Goal: Task Accomplishment & Management: Complete application form

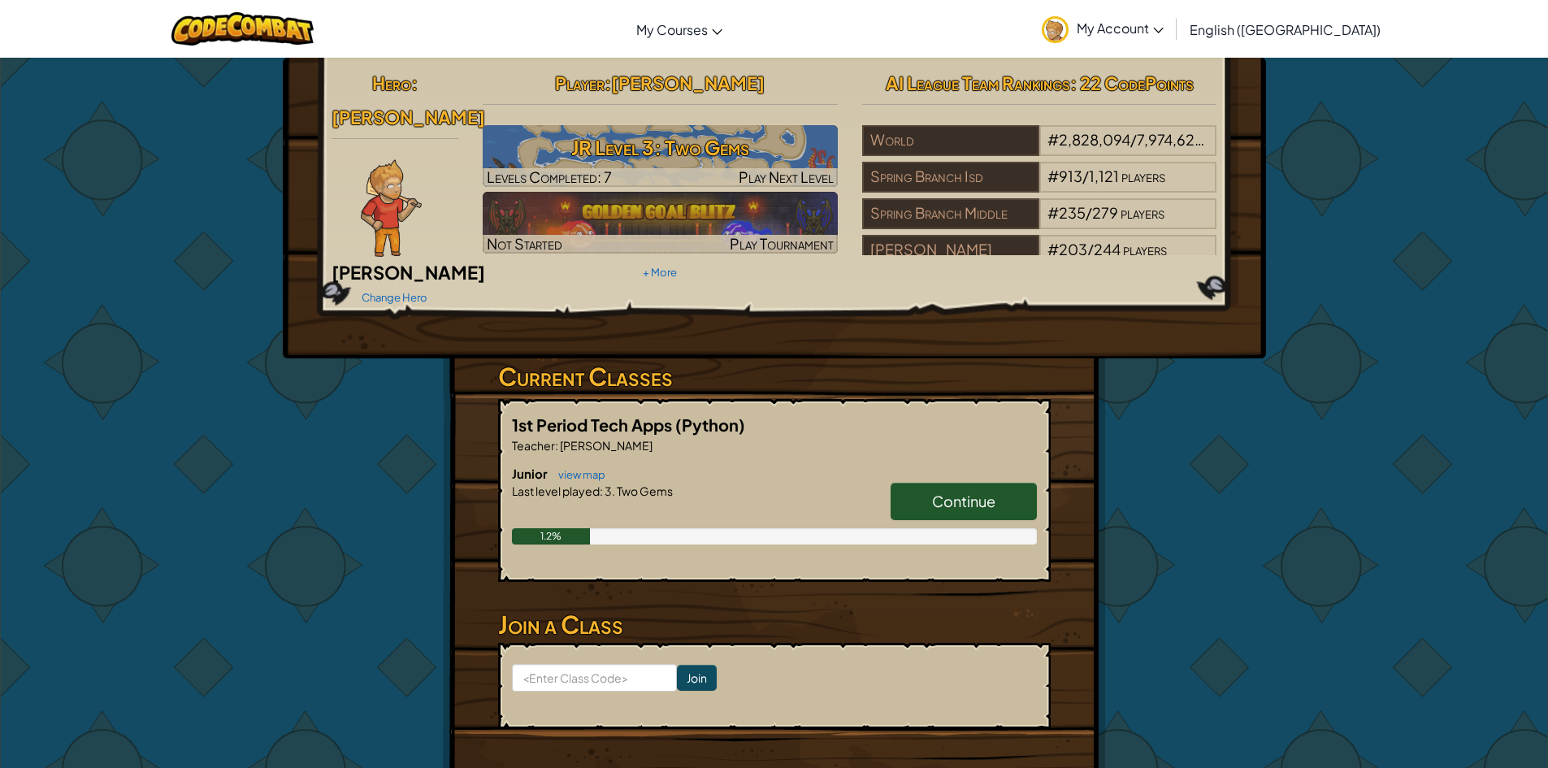
click at [977, 483] on link "Continue" at bounding box center [964, 501] width 146 height 37
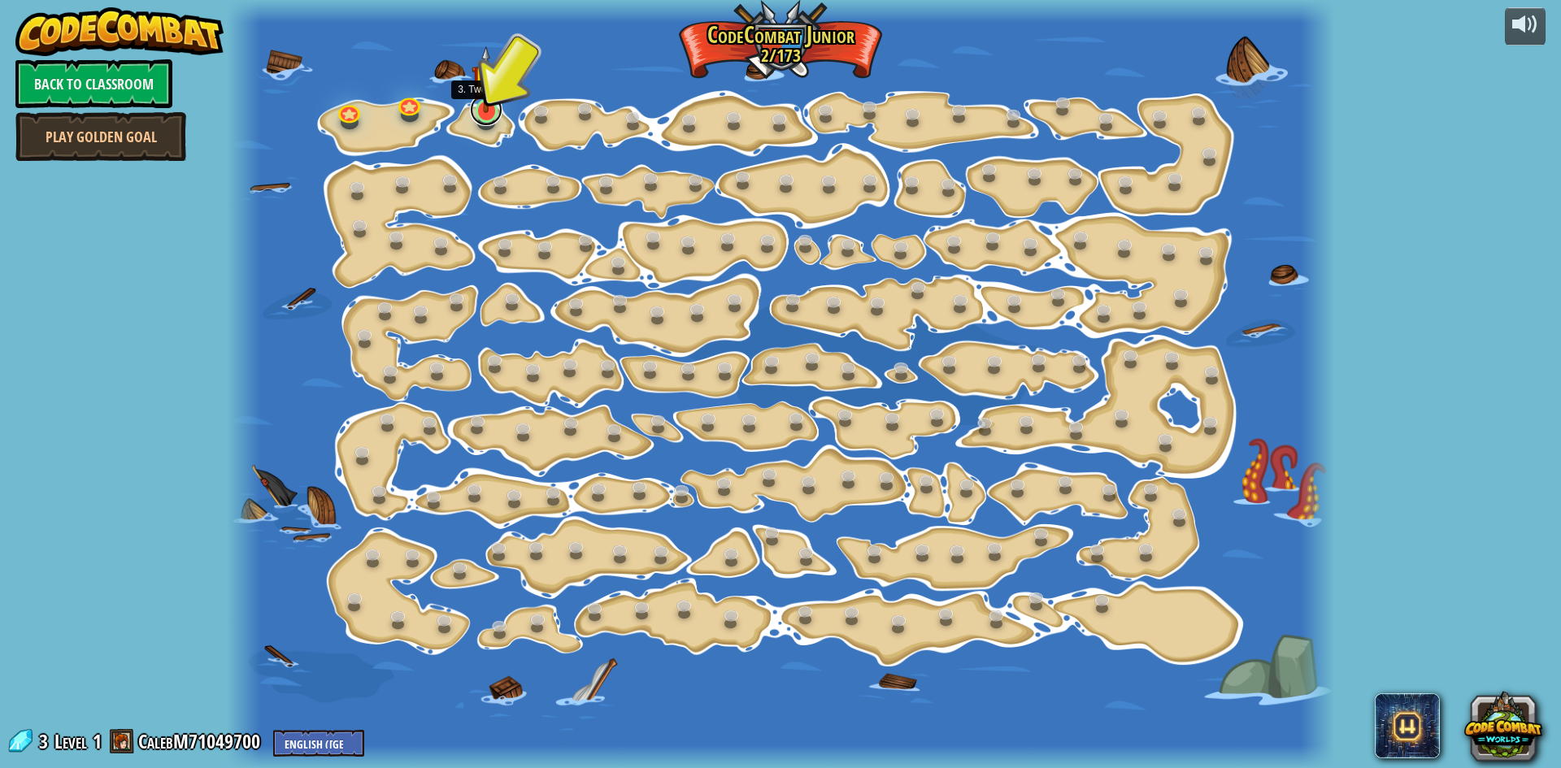
click at [483, 120] on link at bounding box center [486, 109] width 33 height 33
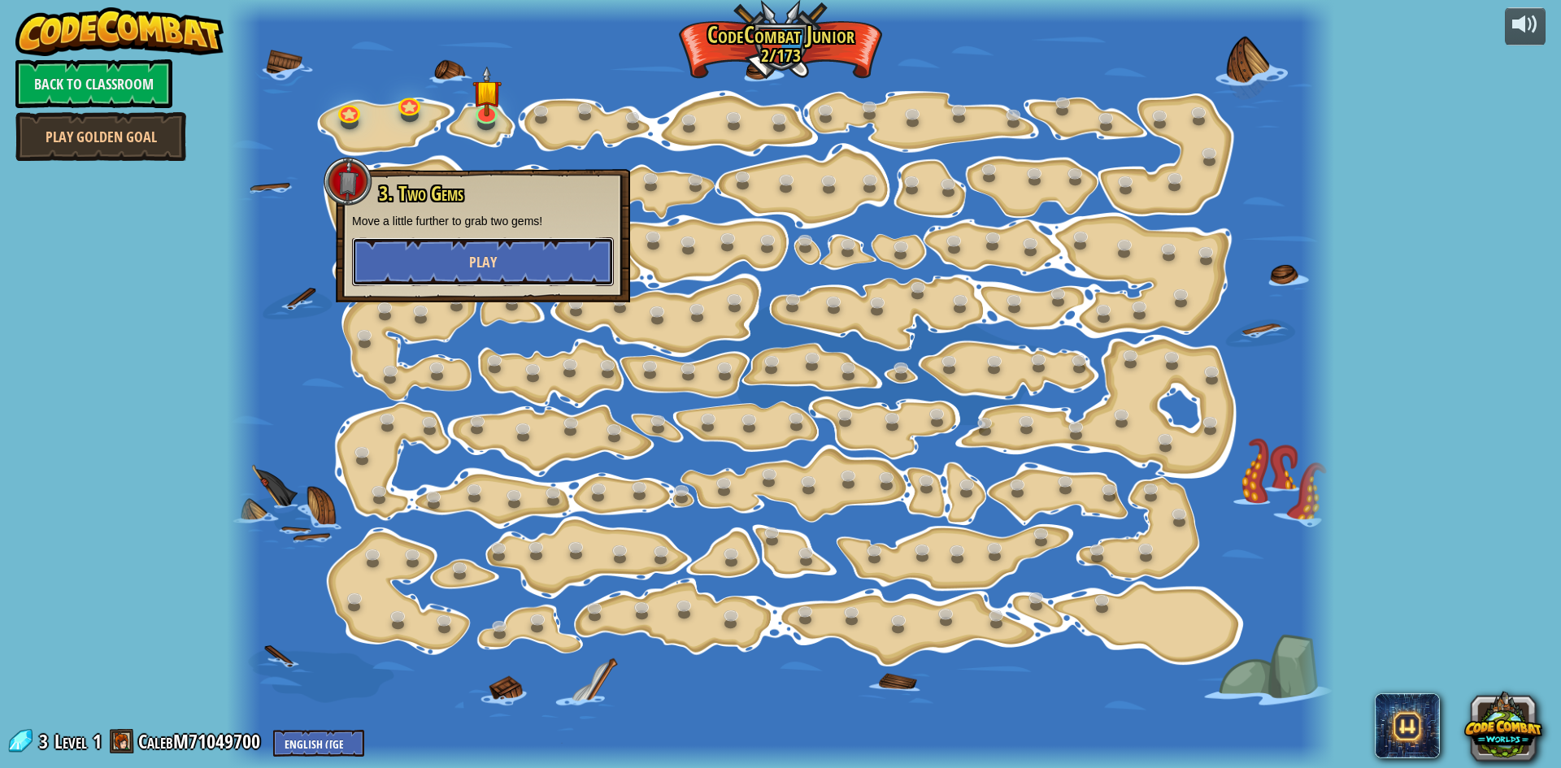
click at [498, 278] on button "Play" at bounding box center [483, 261] width 262 height 49
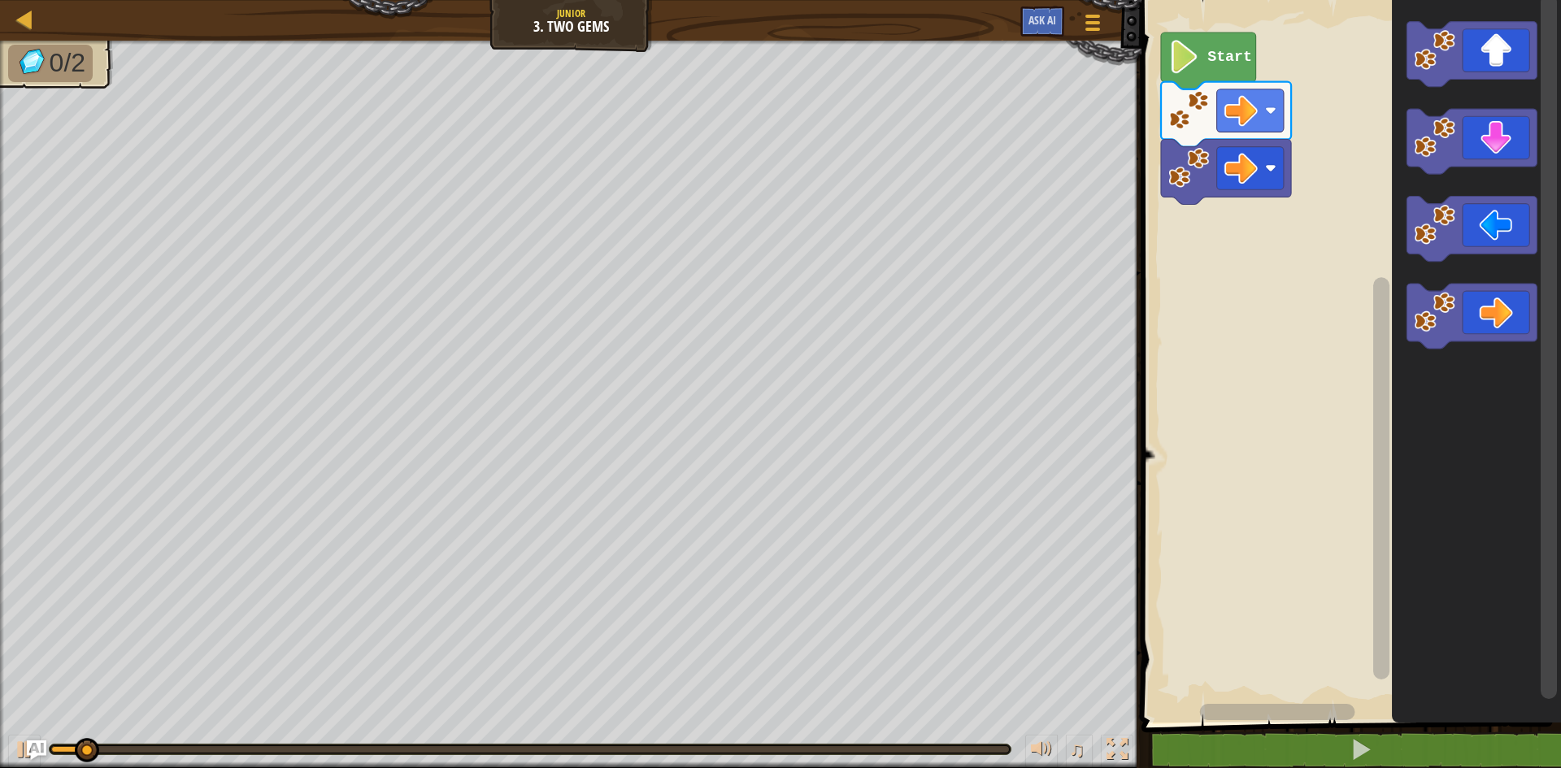
click at [1135, 117] on div "Map Junior 3. Two Gems Game Menu Ask AI 1 ההההההההההההההההההההההההההההההההההההה…" at bounding box center [780, 384] width 1561 height 768
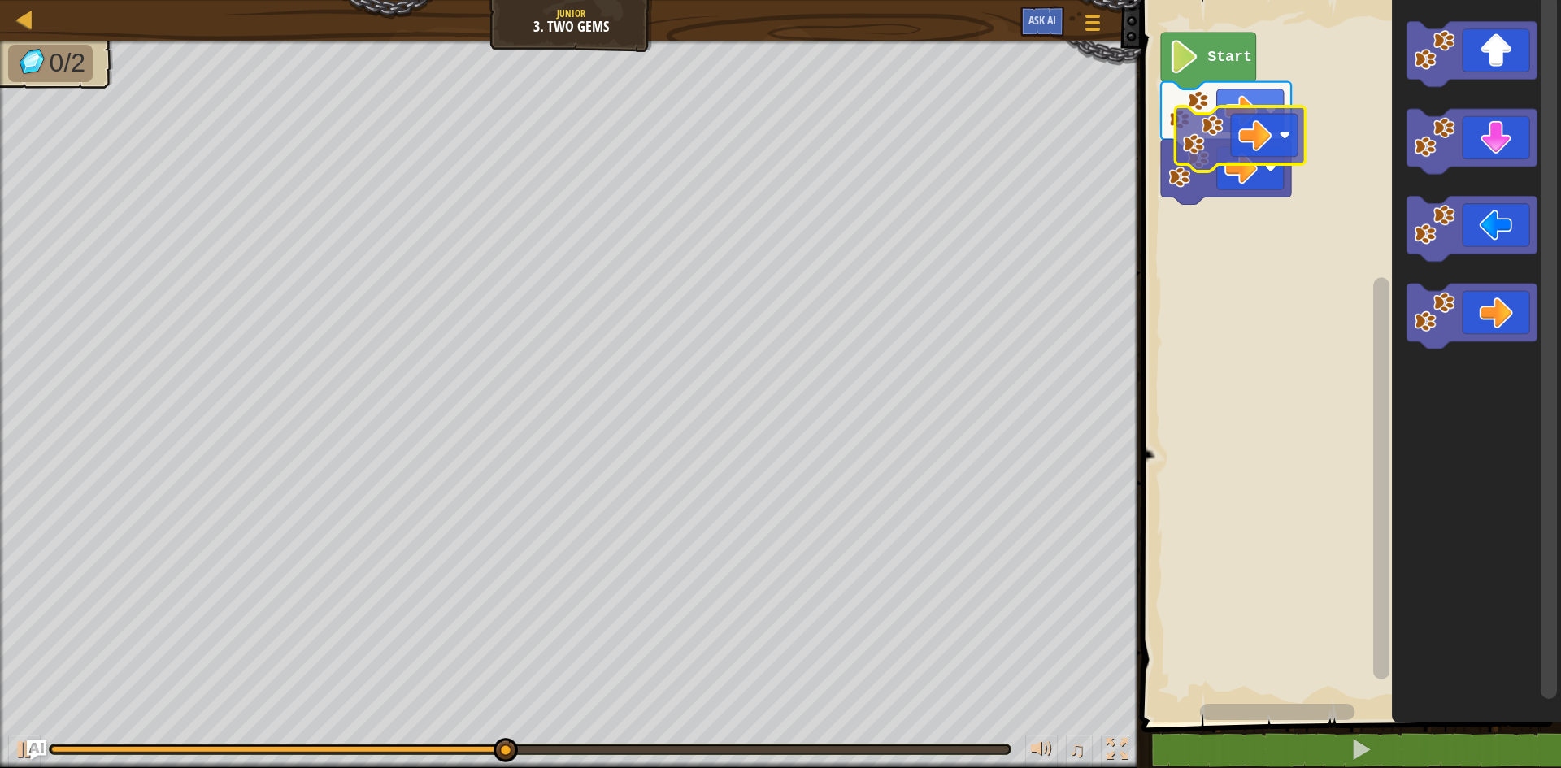
click at [1279, 125] on div "Start" at bounding box center [1348, 357] width 424 height 731
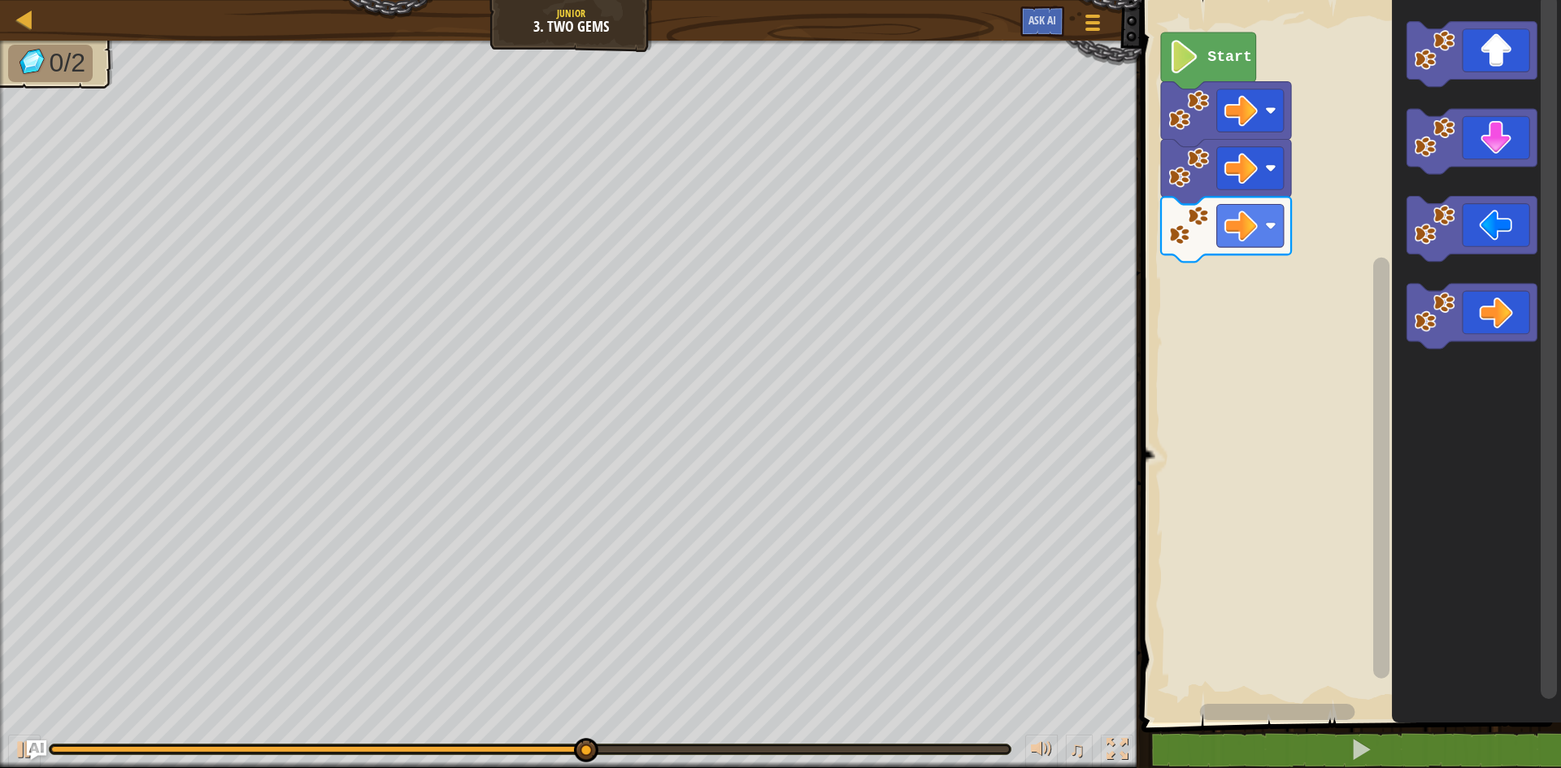
click at [1153, 328] on div "Start" at bounding box center [1348, 357] width 424 height 731
click at [1350, 267] on div "Start" at bounding box center [1348, 357] width 424 height 731
click at [1343, 258] on div "Start" at bounding box center [1348, 357] width 424 height 731
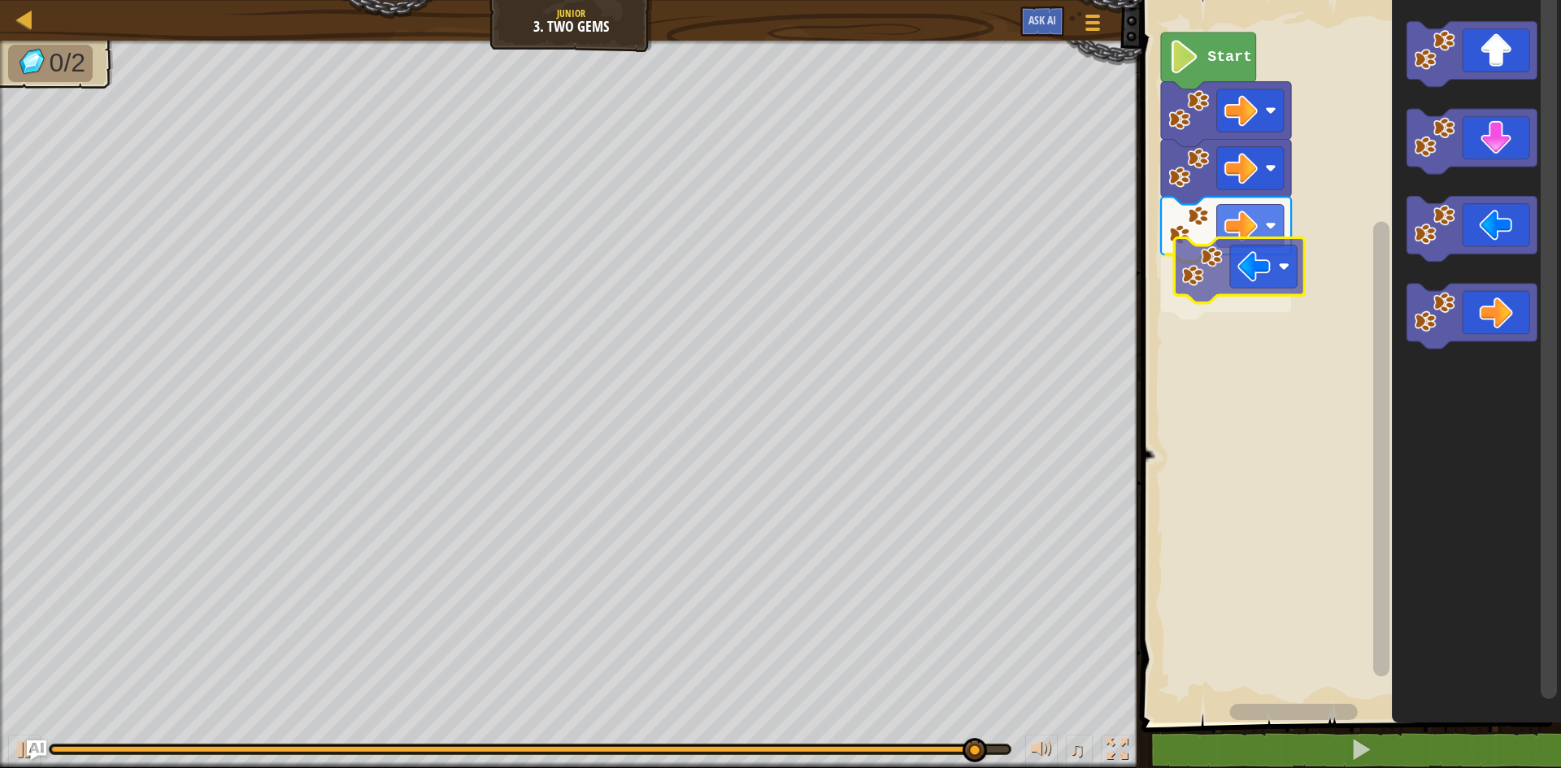
click at [1199, 254] on div "Start" at bounding box center [1348, 357] width 424 height 731
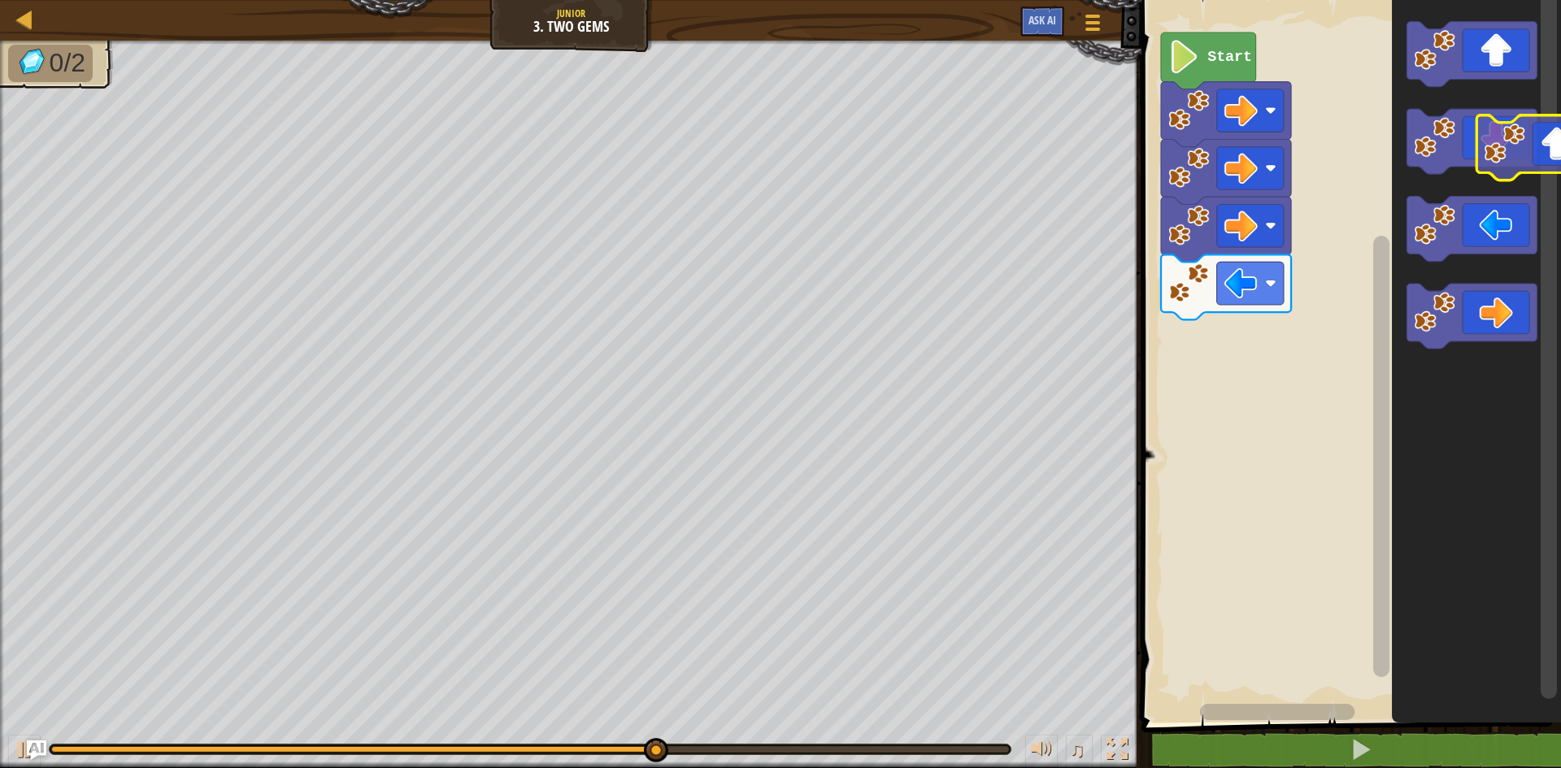
click at [1548, 98] on icon "Blockly Workspace" at bounding box center [1476, 357] width 169 height 731
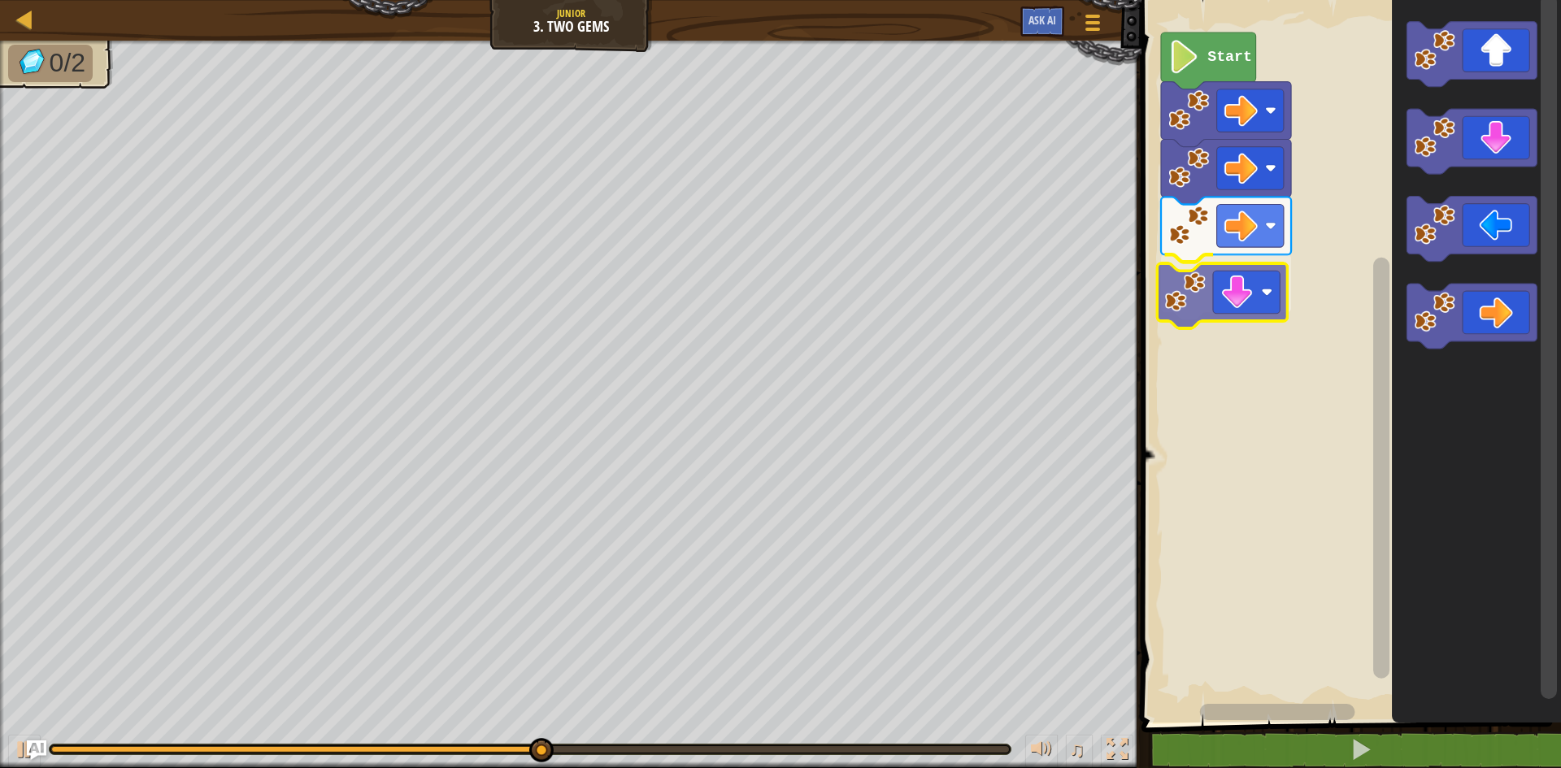
click at [1239, 324] on div "Start" at bounding box center [1348, 357] width 424 height 731
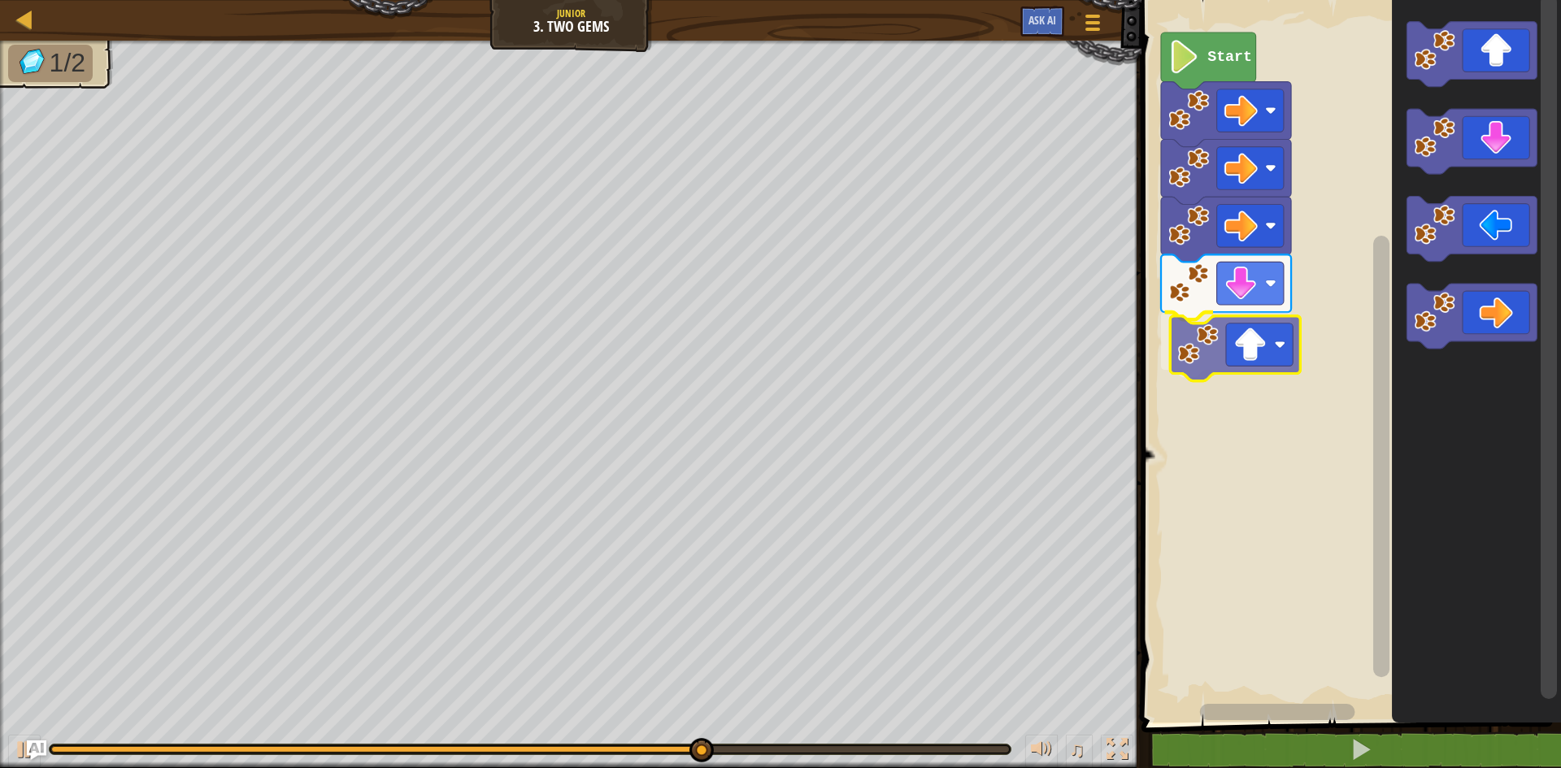
click at [1267, 358] on div "Start" at bounding box center [1348, 357] width 424 height 731
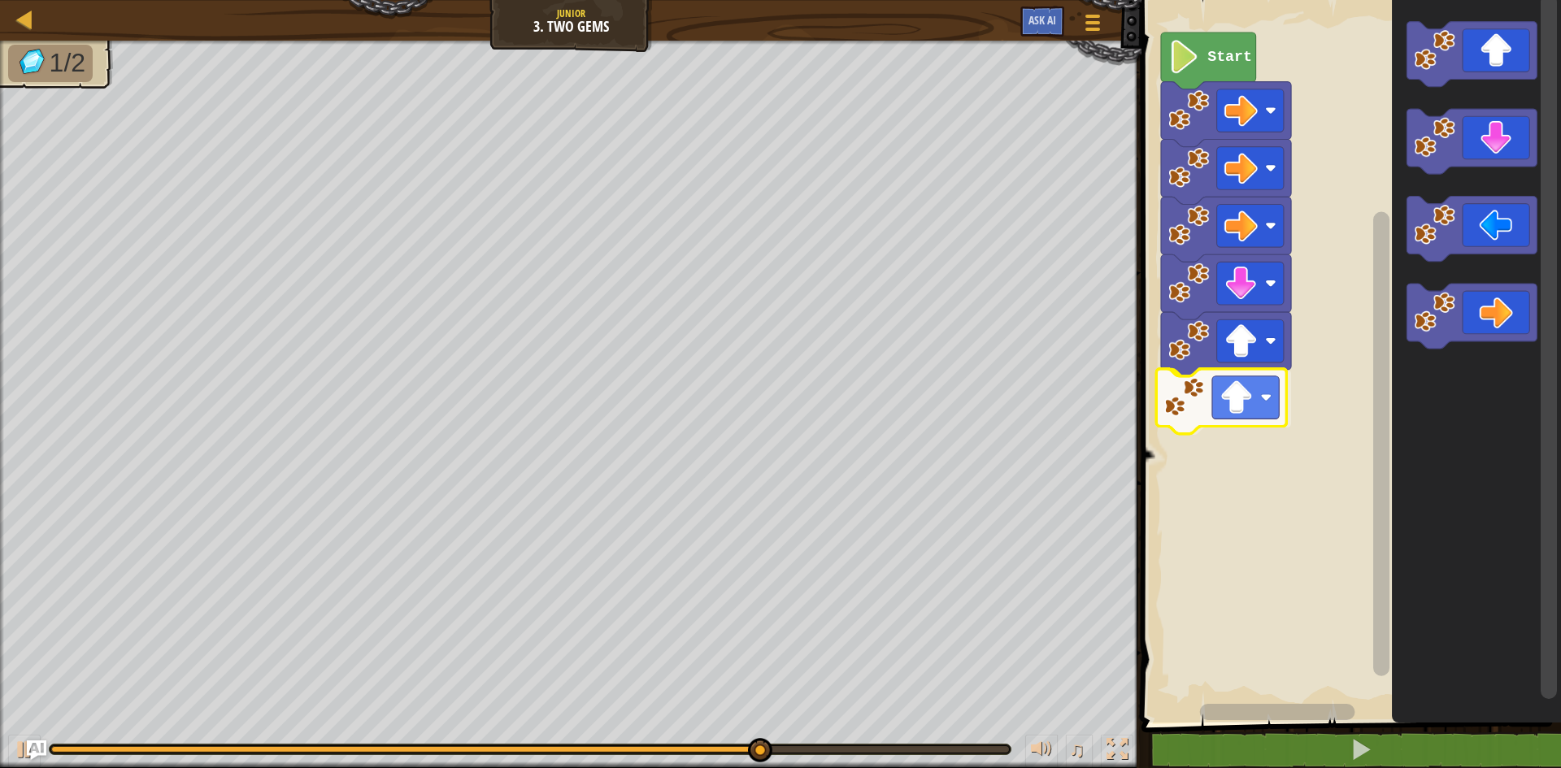
click at [1262, 402] on div "Start" at bounding box center [1348, 357] width 424 height 731
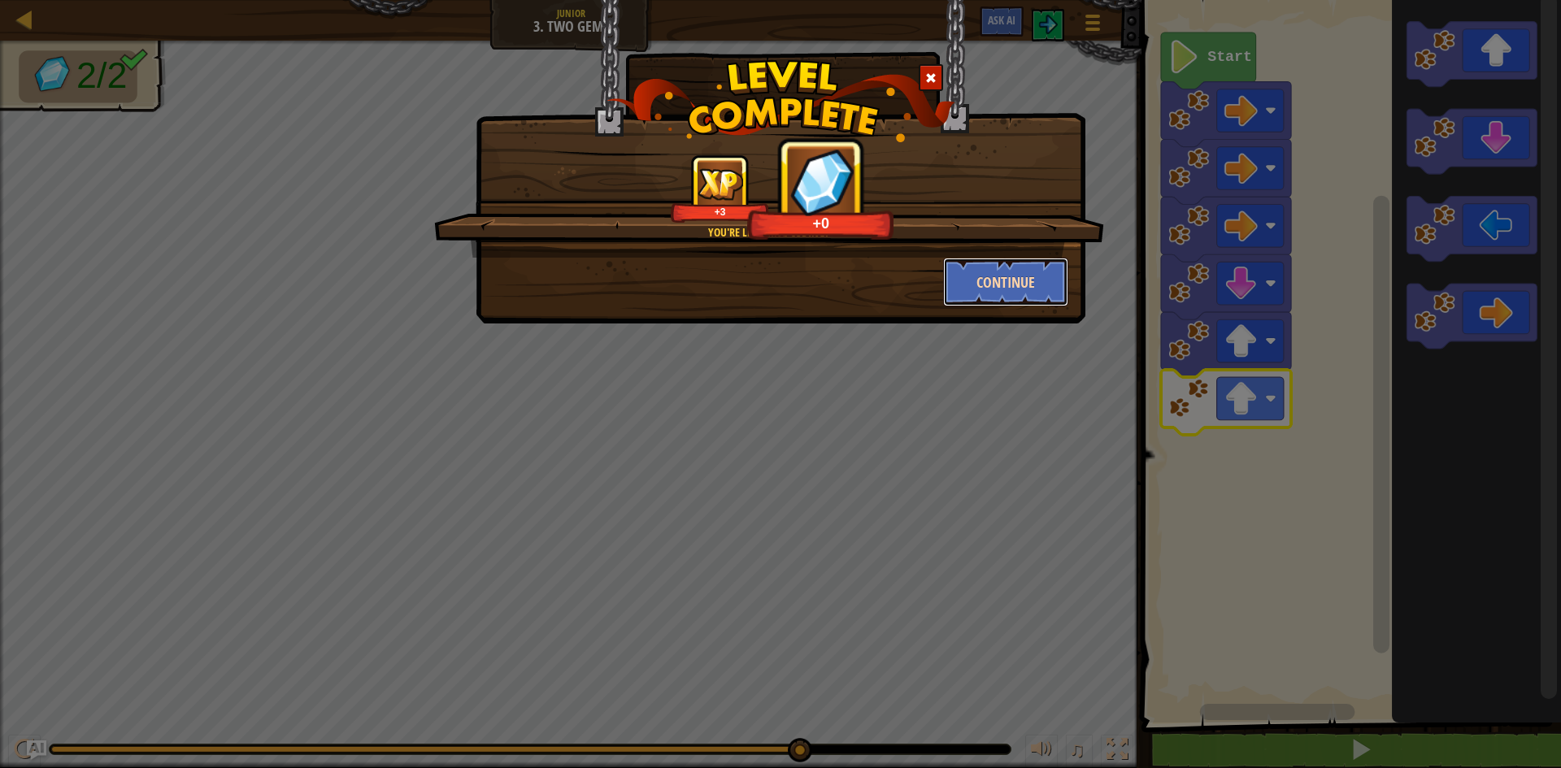
click at [1044, 291] on button "Continue" at bounding box center [1006, 282] width 126 height 49
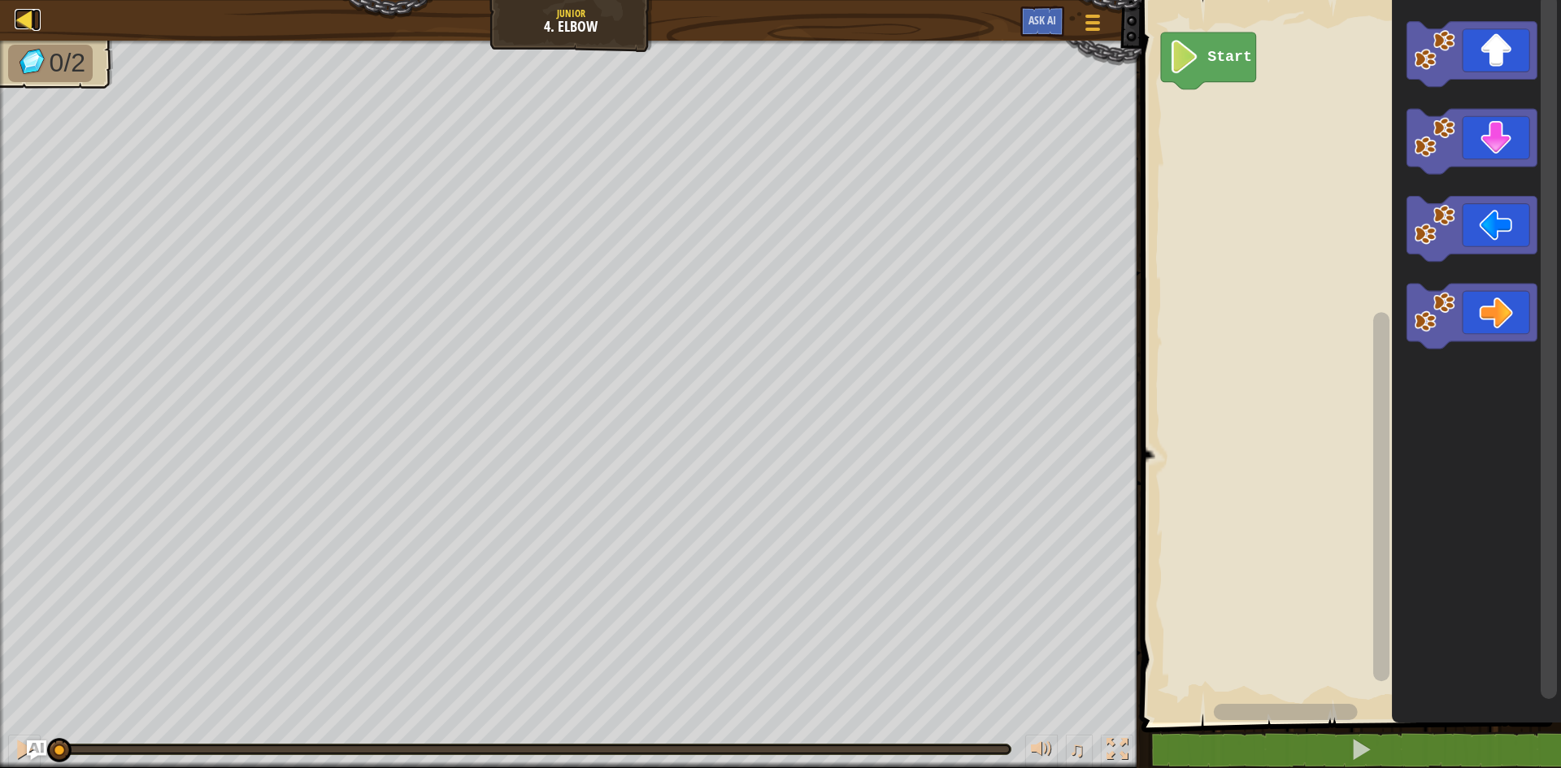
click at [18, 9] on div at bounding box center [25, 19] width 20 height 20
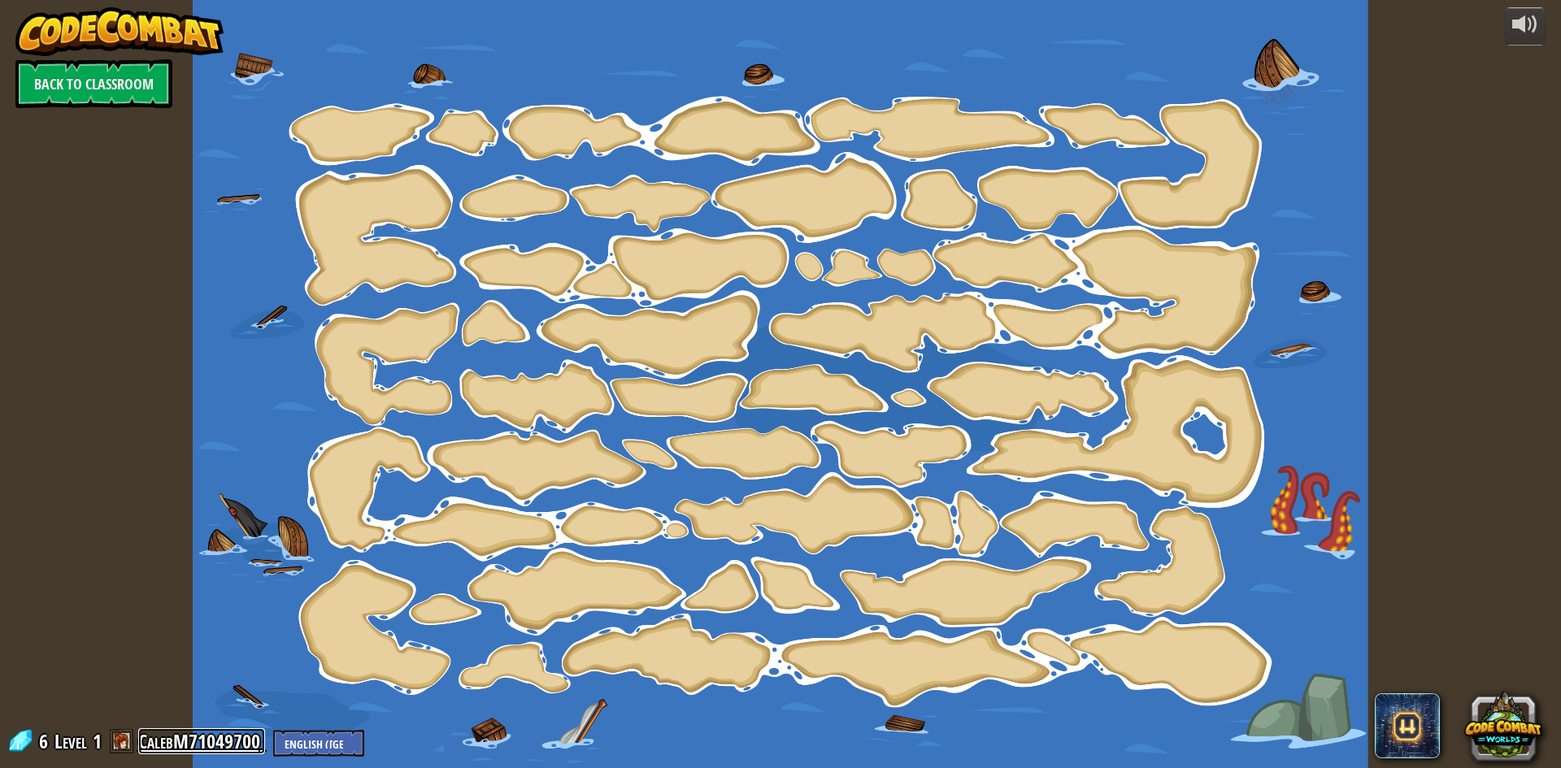
click at [194, 741] on link "CalebM71049700" at bounding box center [201, 741] width 127 height 26
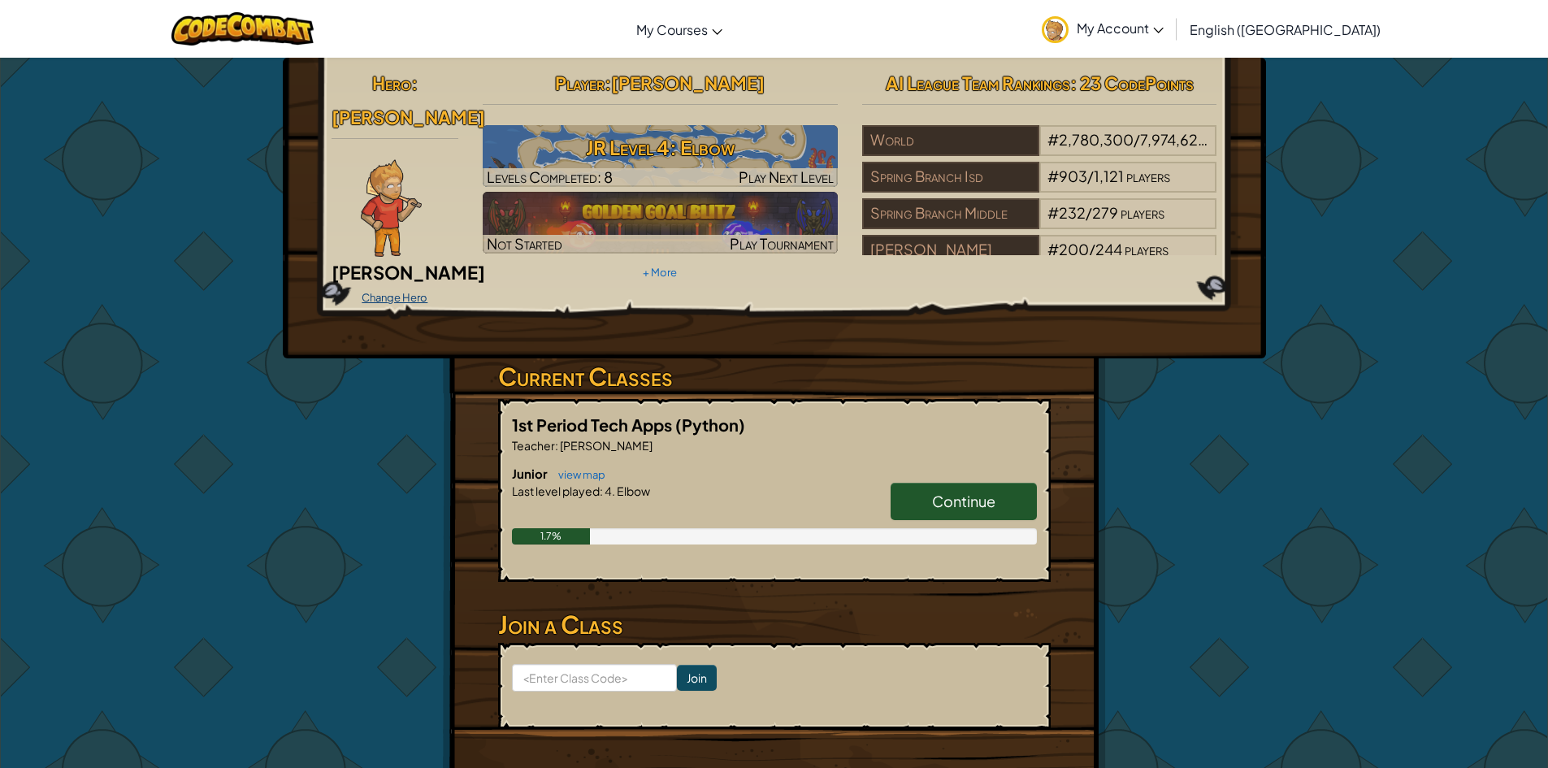
click at [406, 291] on link "Change Hero" at bounding box center [395, 297] width 66 height 13
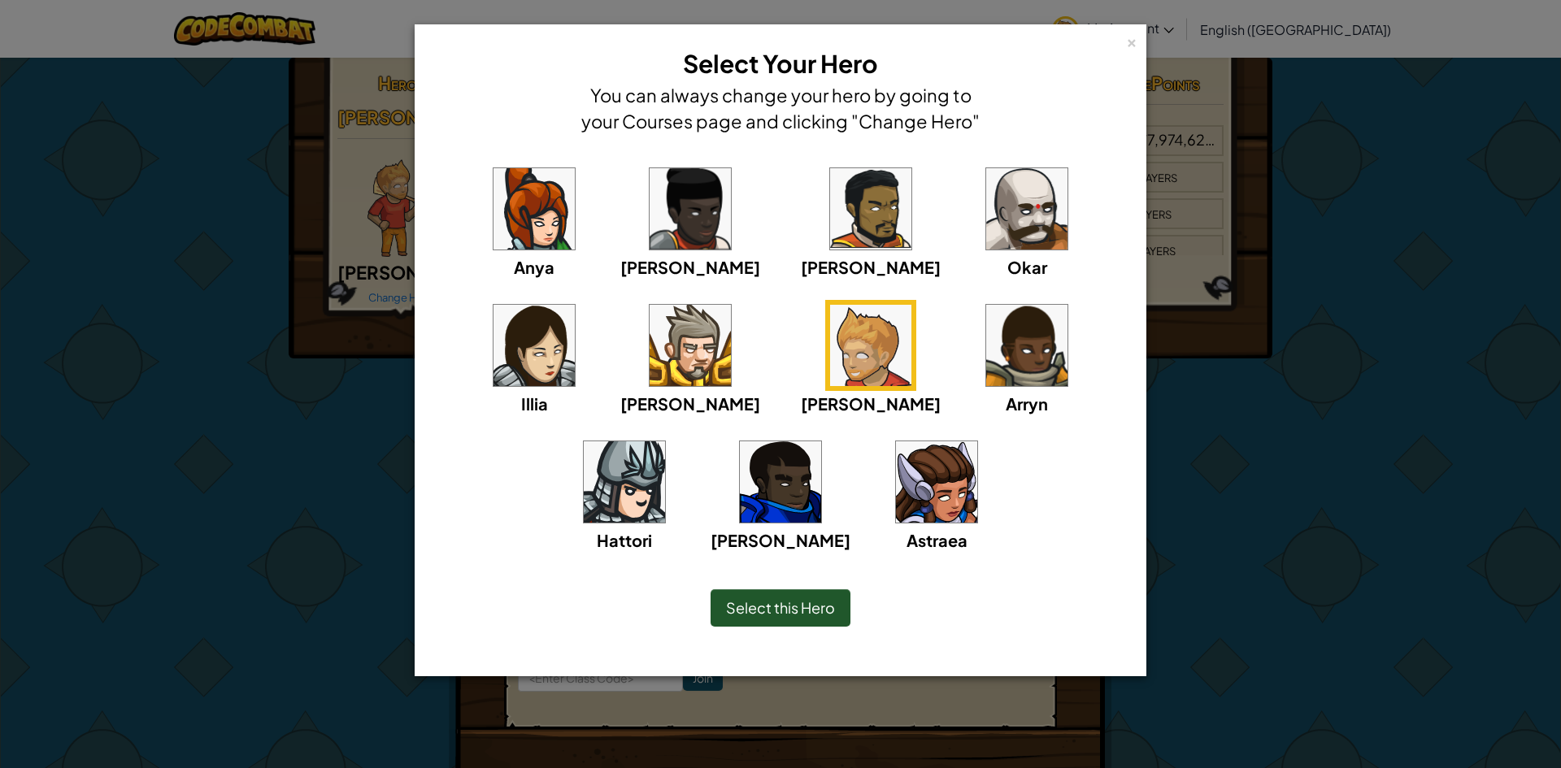
click at [260, 371] on div "× Select Your Hero You can always change your hero by going to your Courses pag…" at bounding box center [780, 384] width 1561 height 768
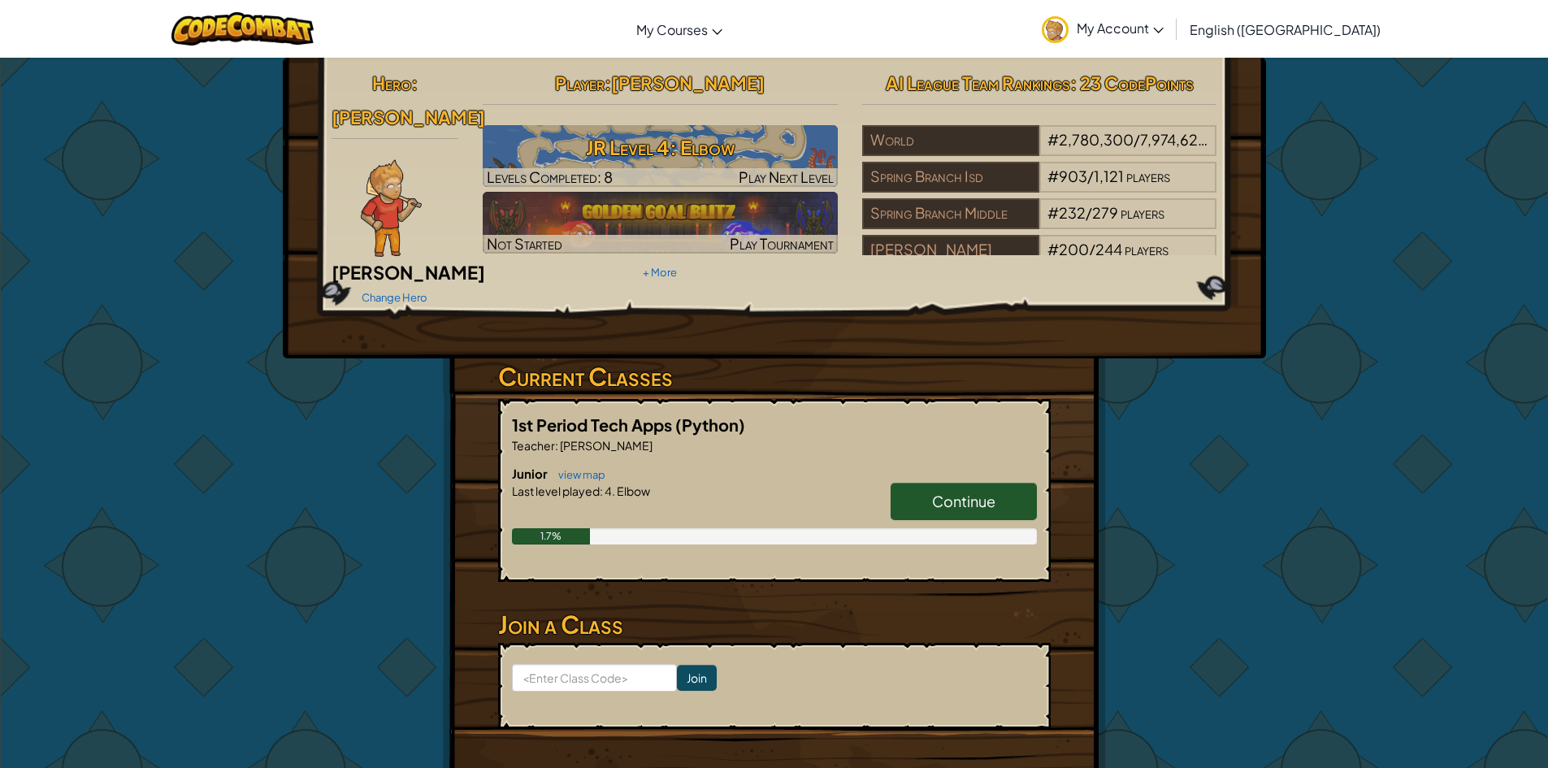
scroll to position [325, 0]
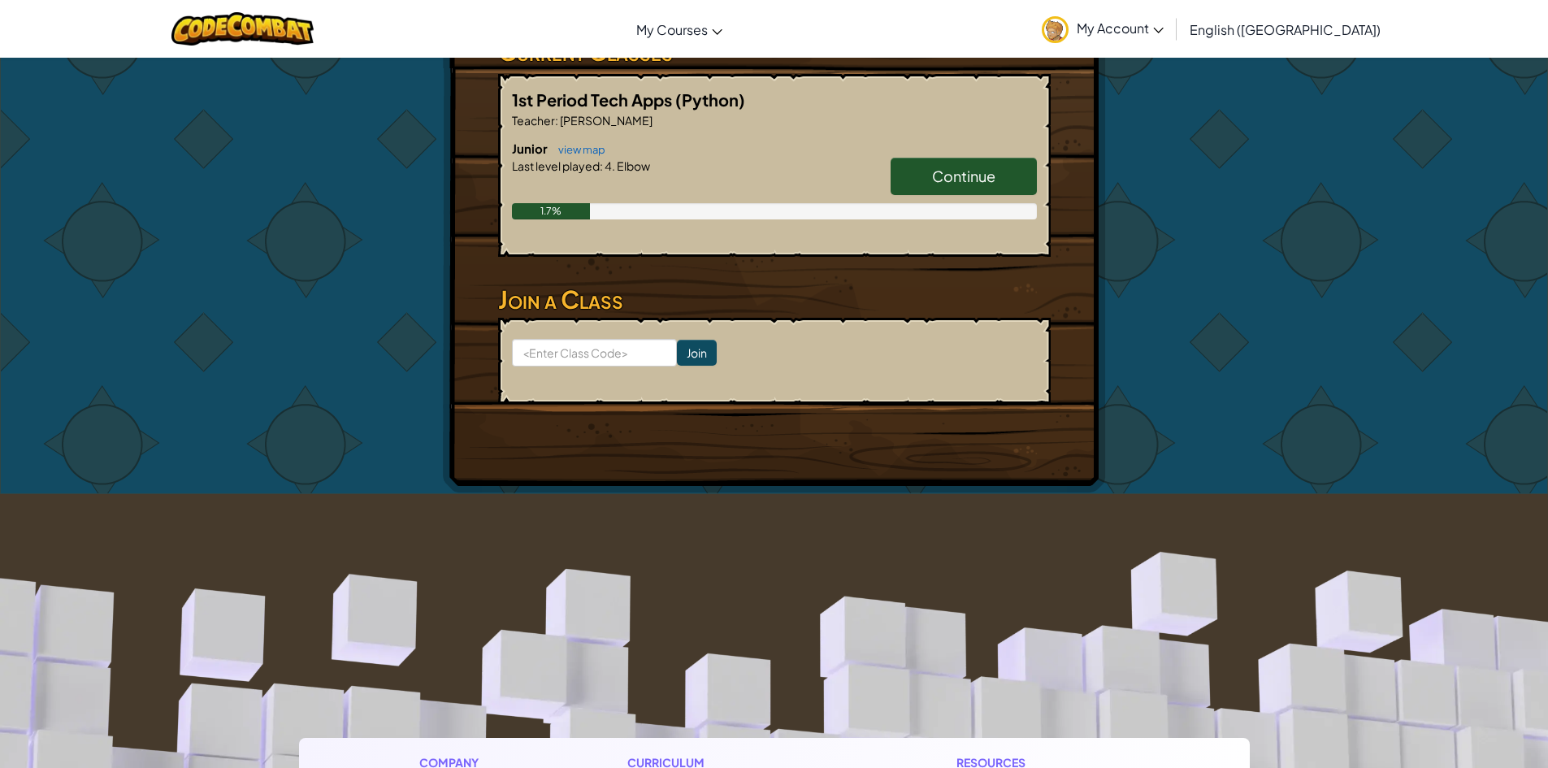
click at [965, 167] on span "Continue" at bounding box center [963, 176] width 63 height 19
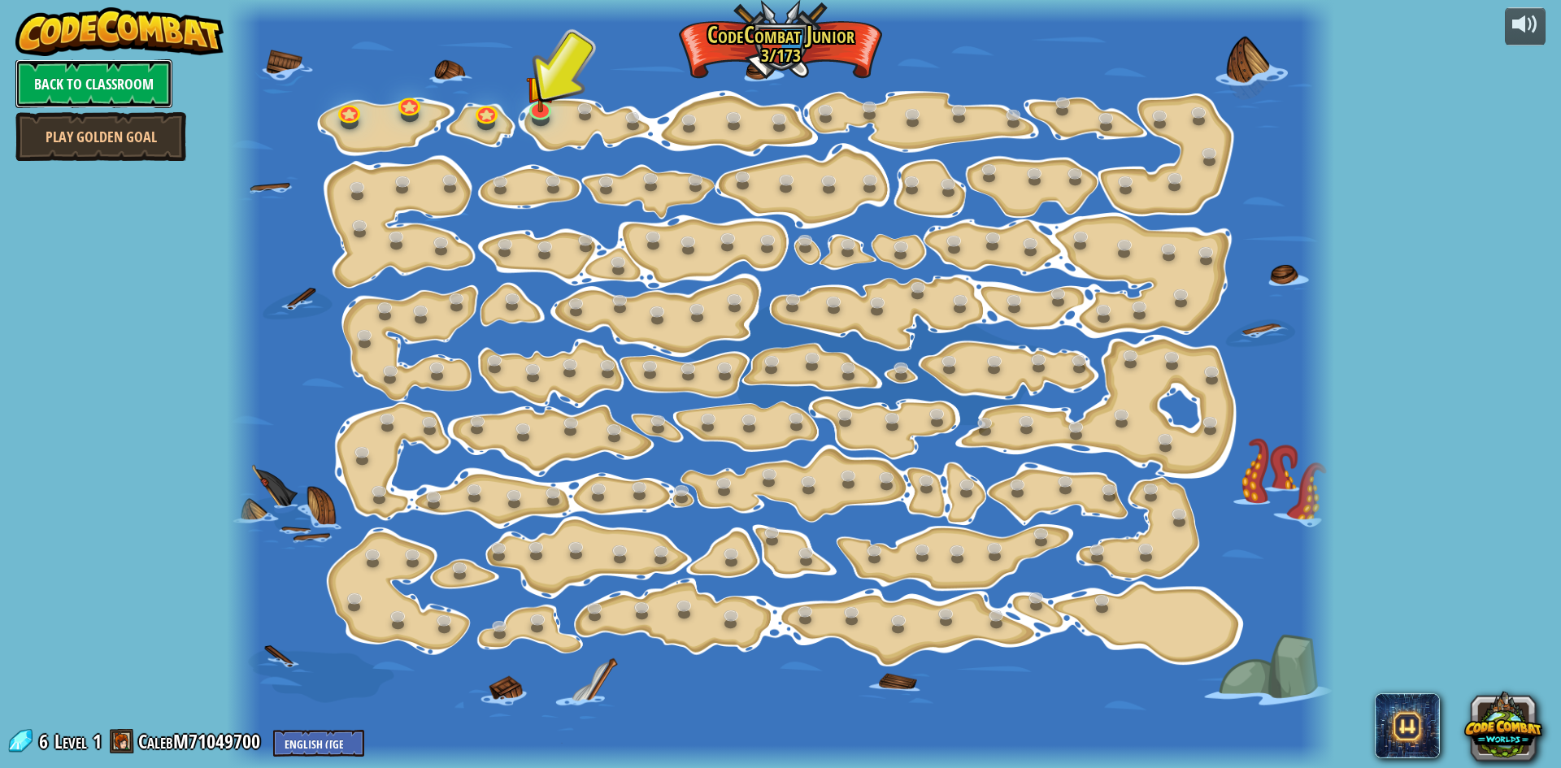
click at [94, 104] on link "Back to Classroom" at bounding box center [93, 83] width 157 height 49
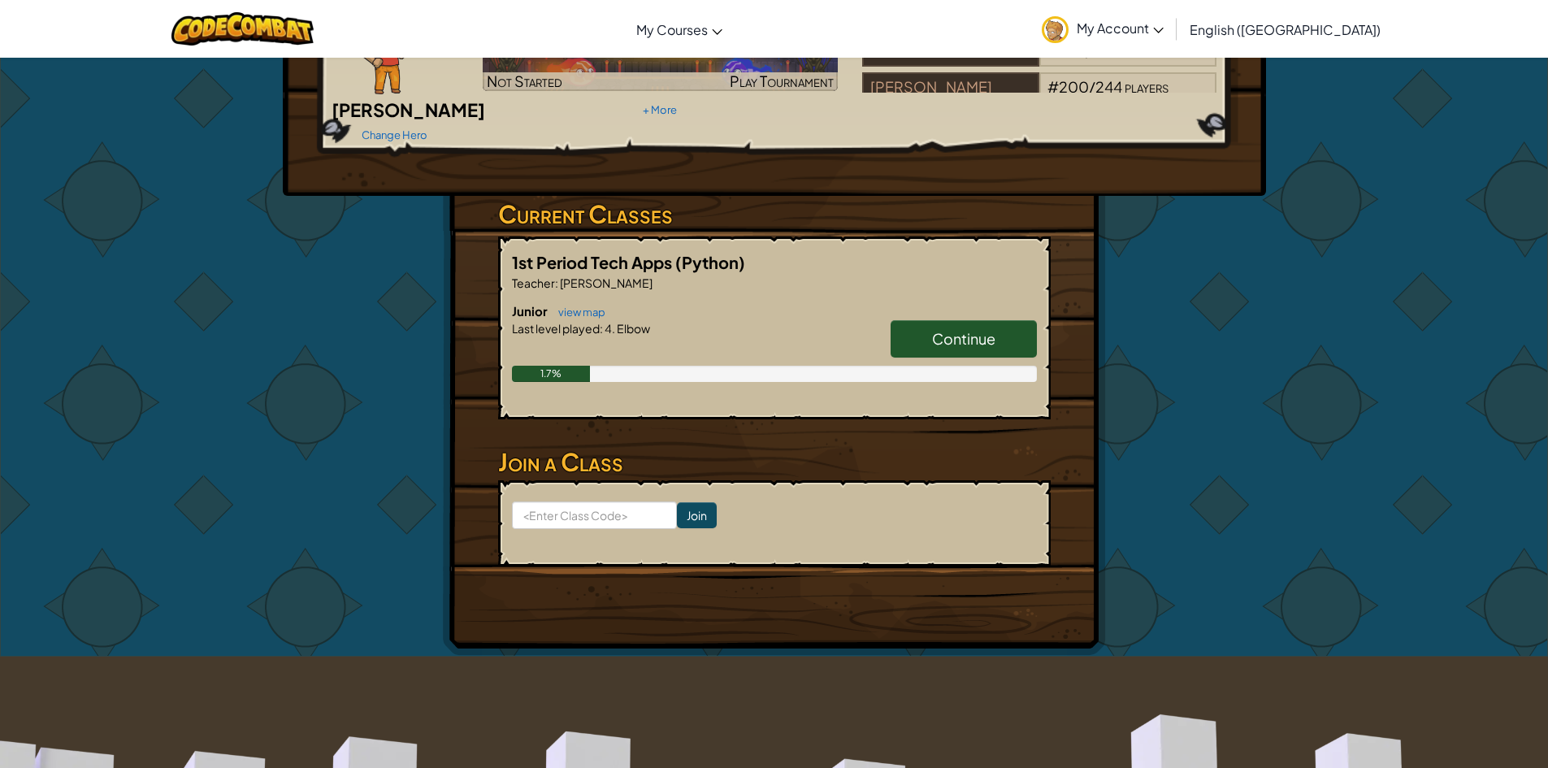
scroll to position [244, 0]
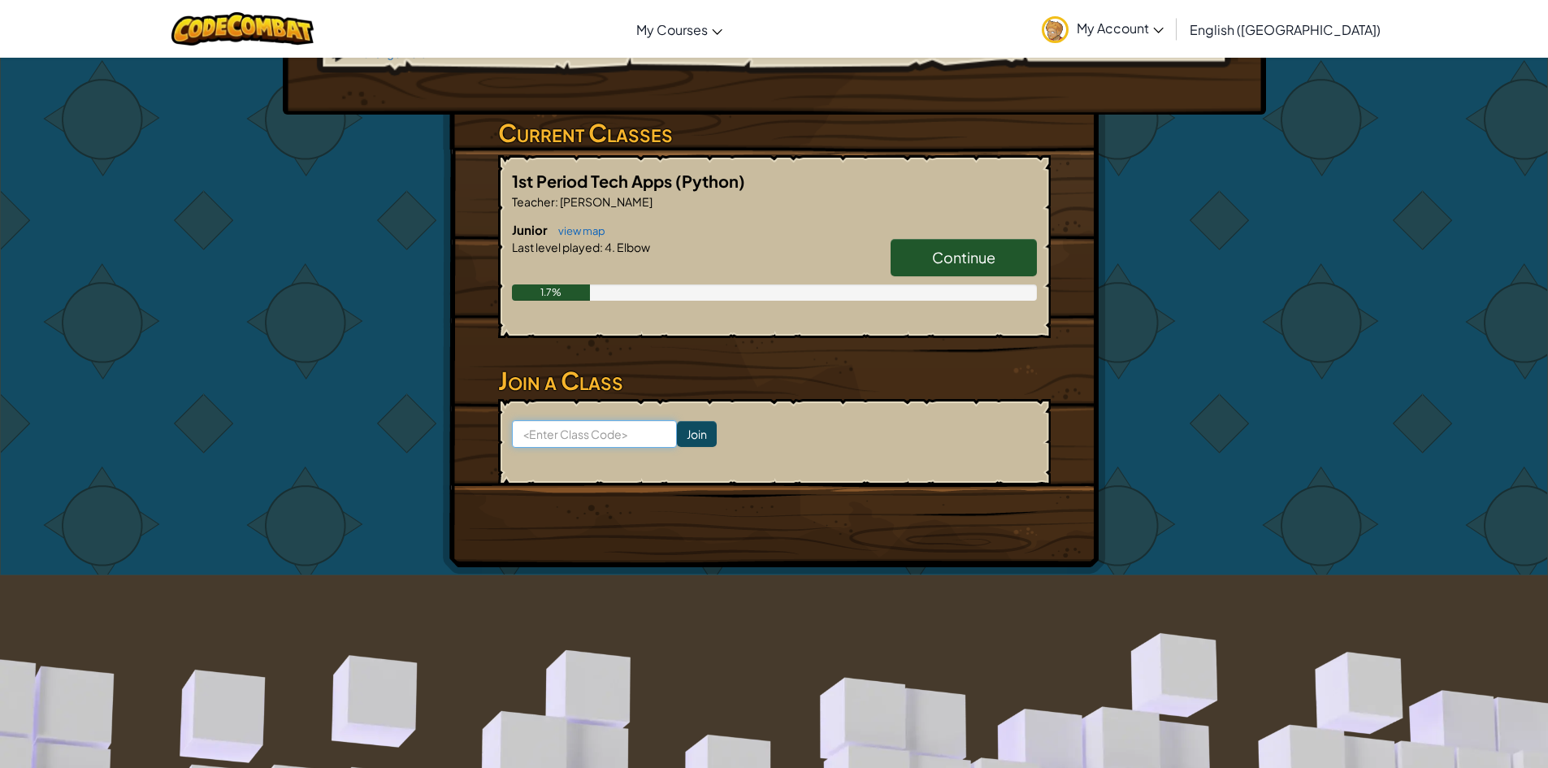
click at [565, 420] on input at bounding box center [594, 434] width 165 height 28
type input "f"
click at [617, 420] on input at bounding box center [594, 434] width 165 height 28
type input "appleleafzoo"
click at [678, 421] on input "Join" at bounding box center [697, 434] width 40 height 26
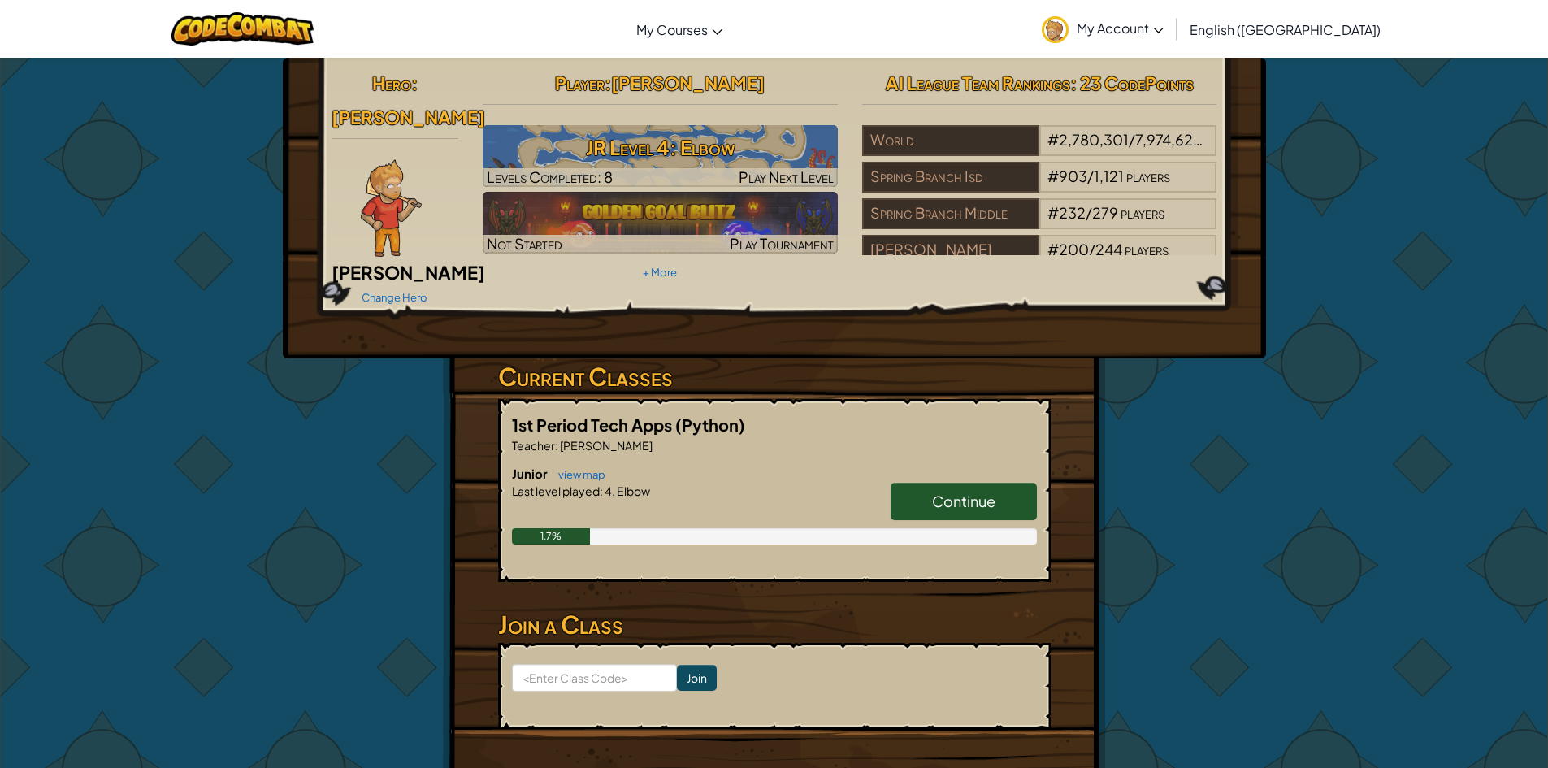
click at [960, 492] on span "Continue" at bounding box center [963, 501] width 63 height 19
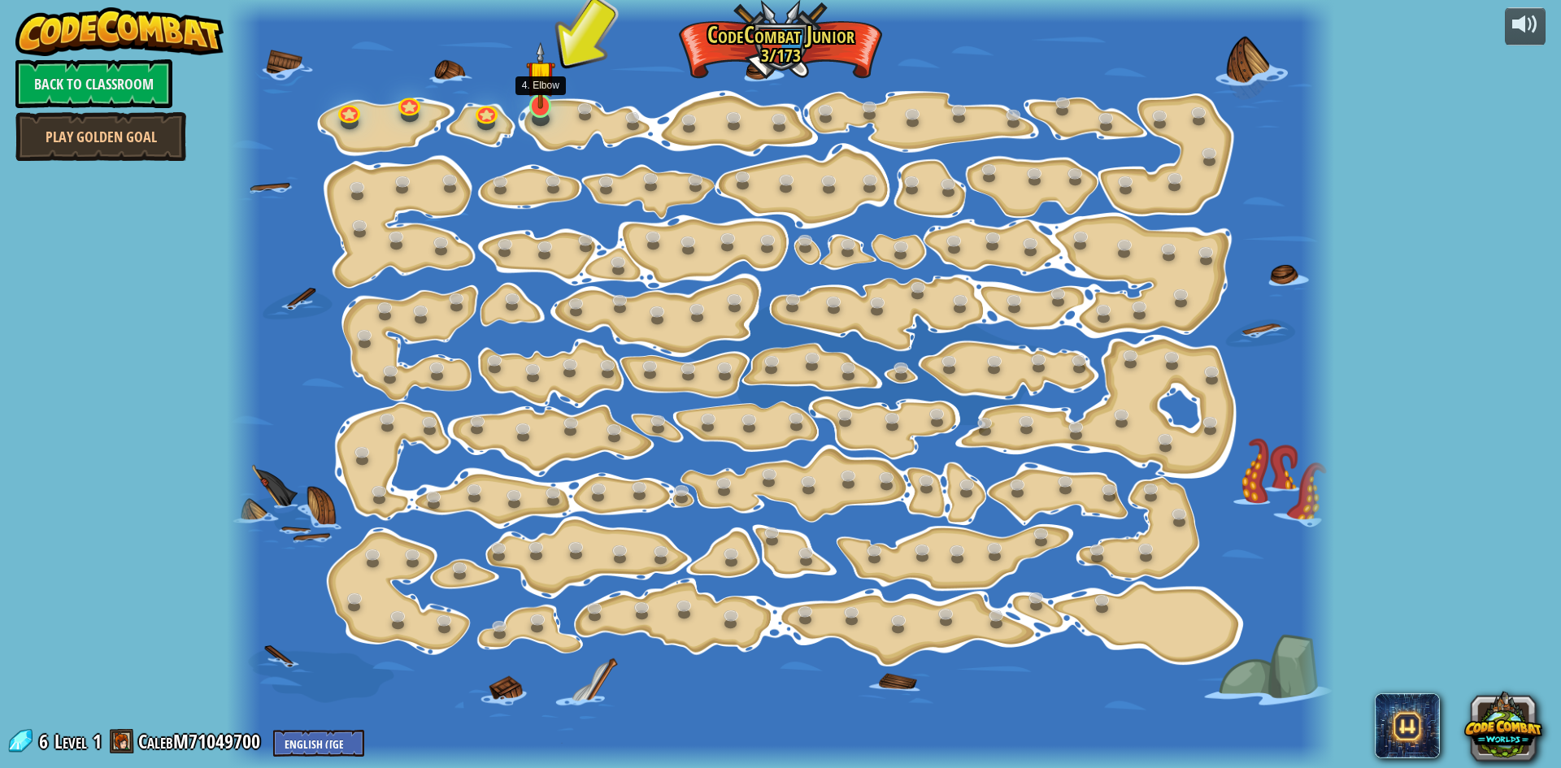
click at [539, 106] on img at bounding box center [540, 74] width 29 height 67
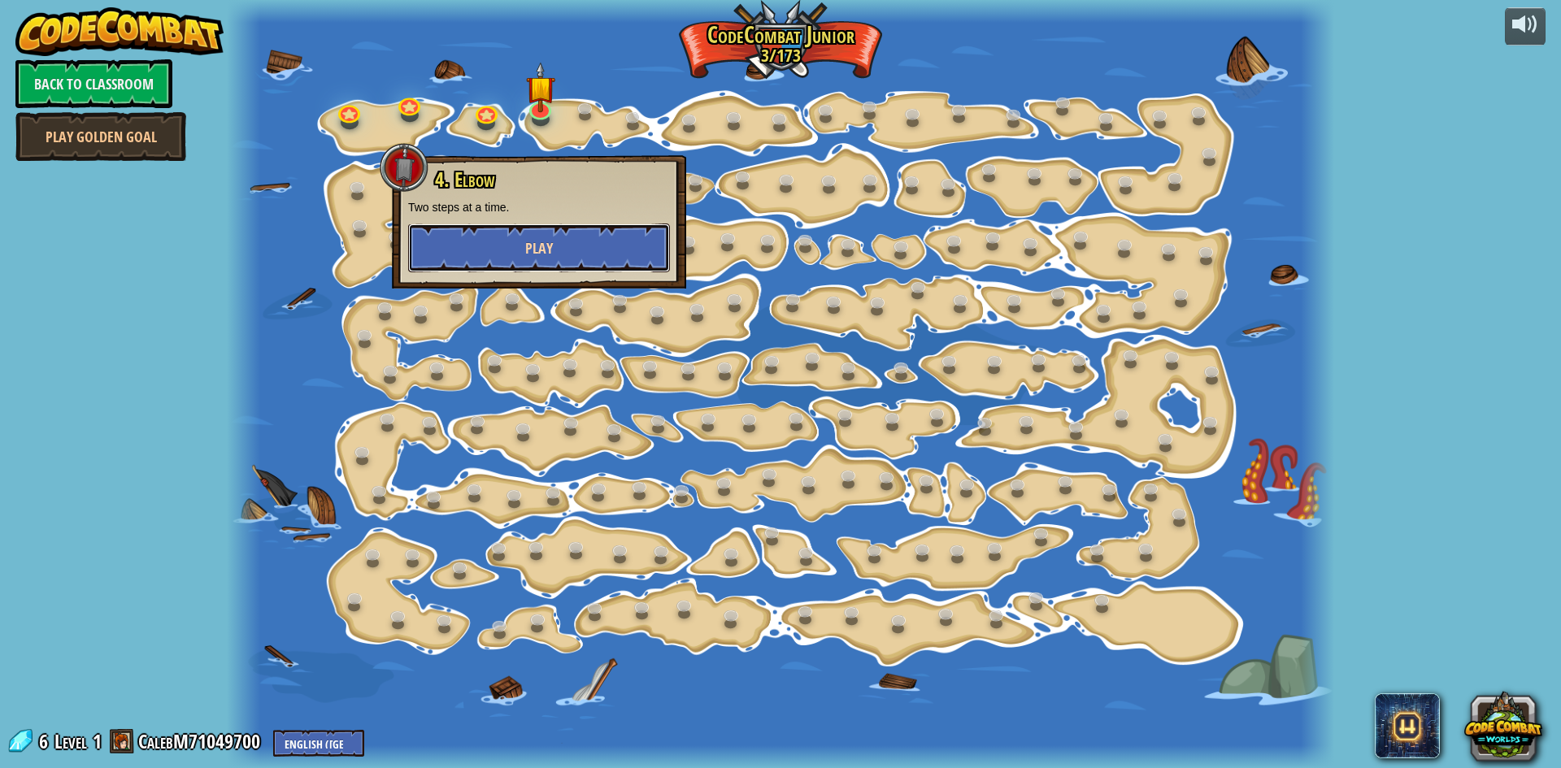
click at [531, 250] on span "Play" at bounding box center [539, 248] width 28 height 20
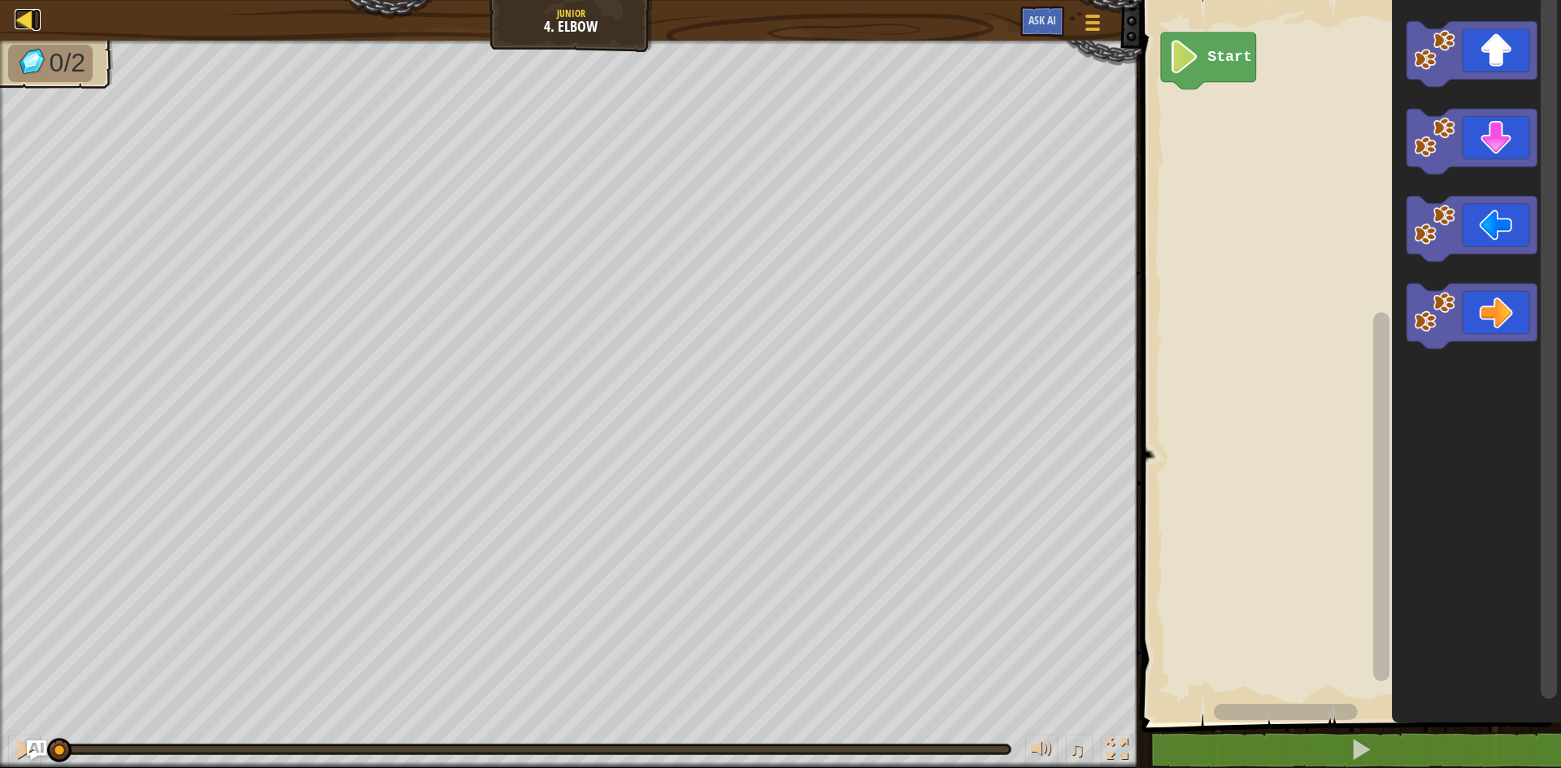
click at [29, 22] on div at bounding box center [25, 19] width 20 height 20
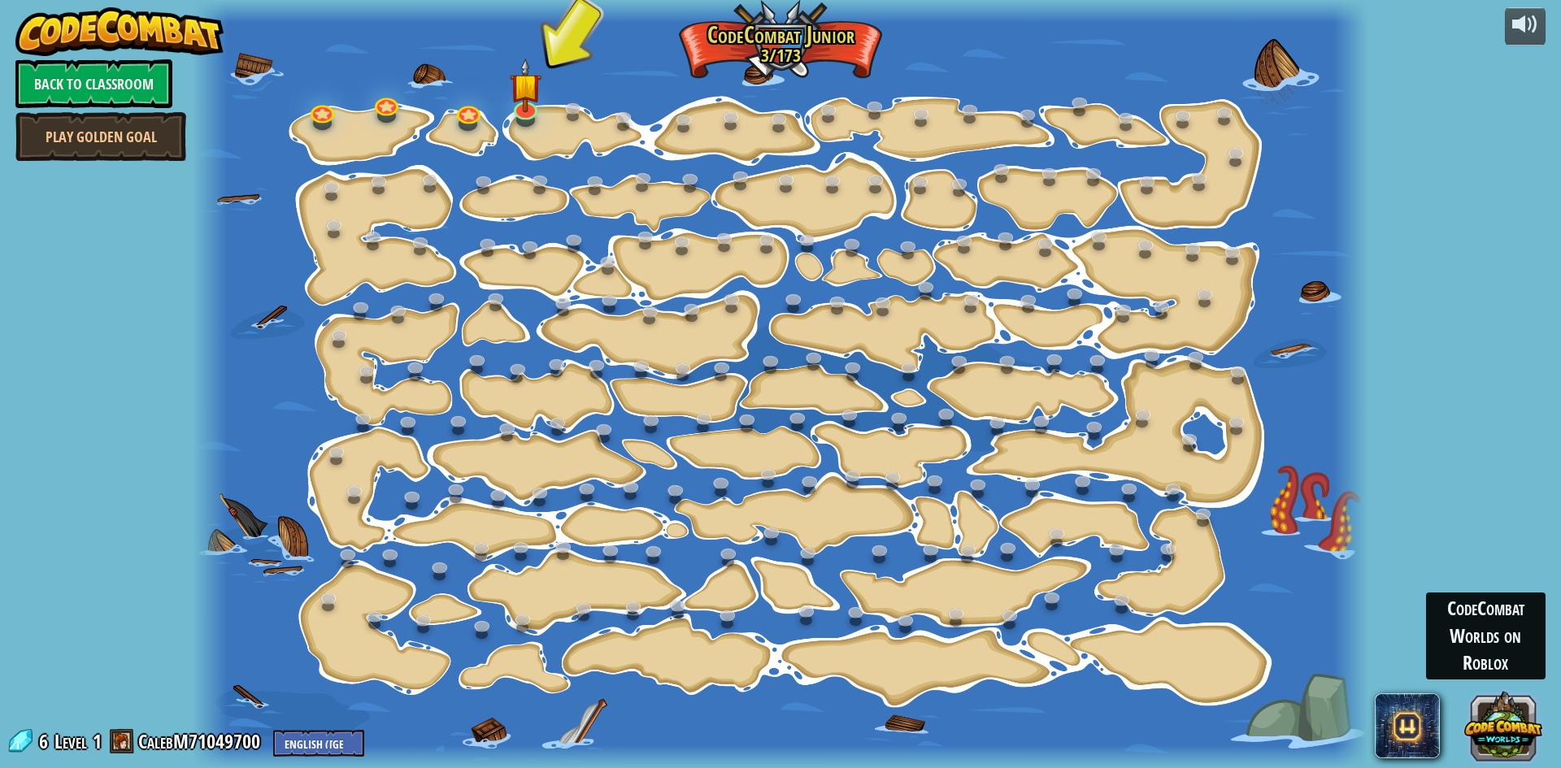
click at [1502, 717] on button at bounding box center [1503, 725] width 78 height 78
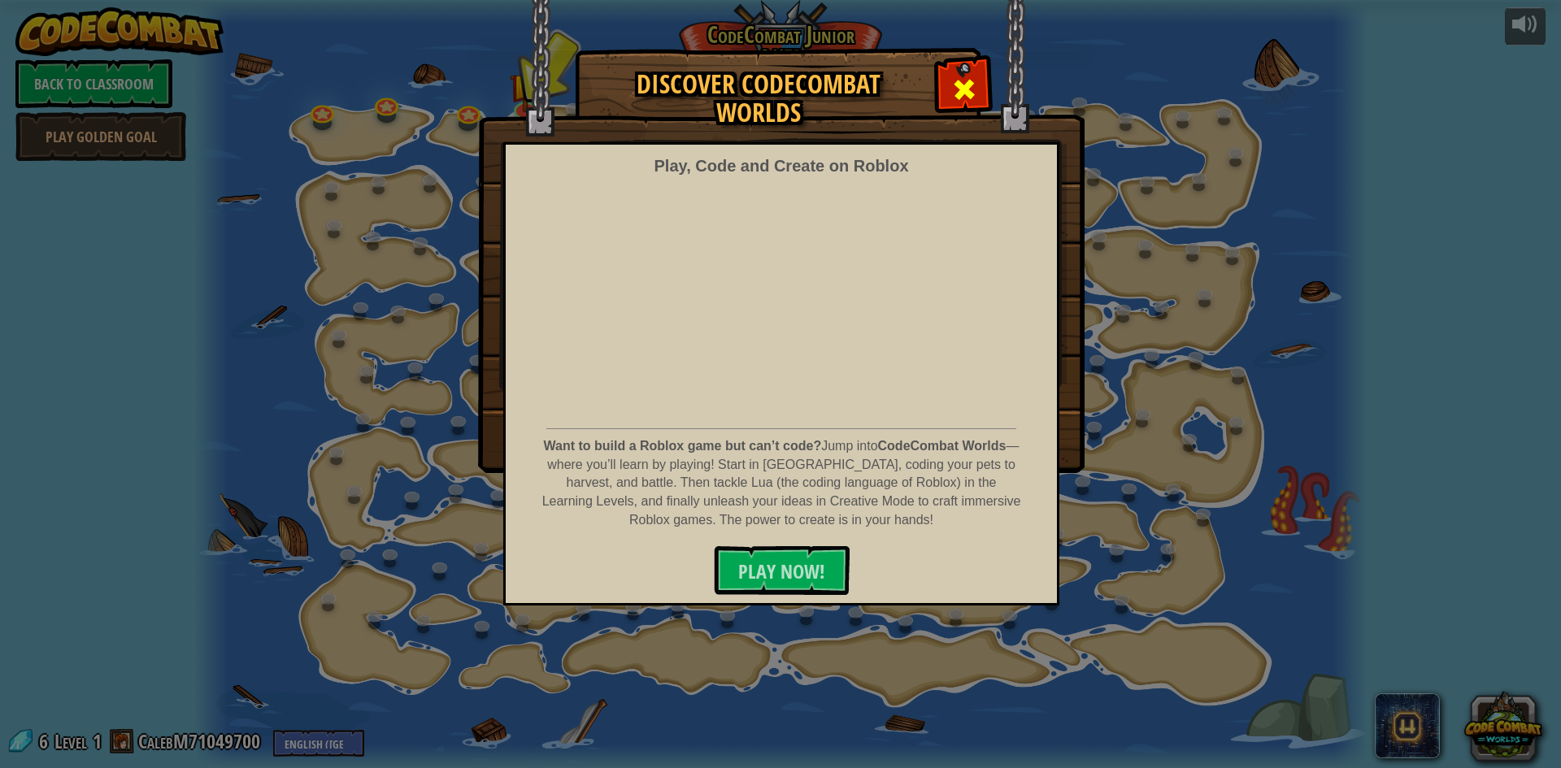
click at [979, 78] on div at bounding box center [963, 87] width 51 height 51
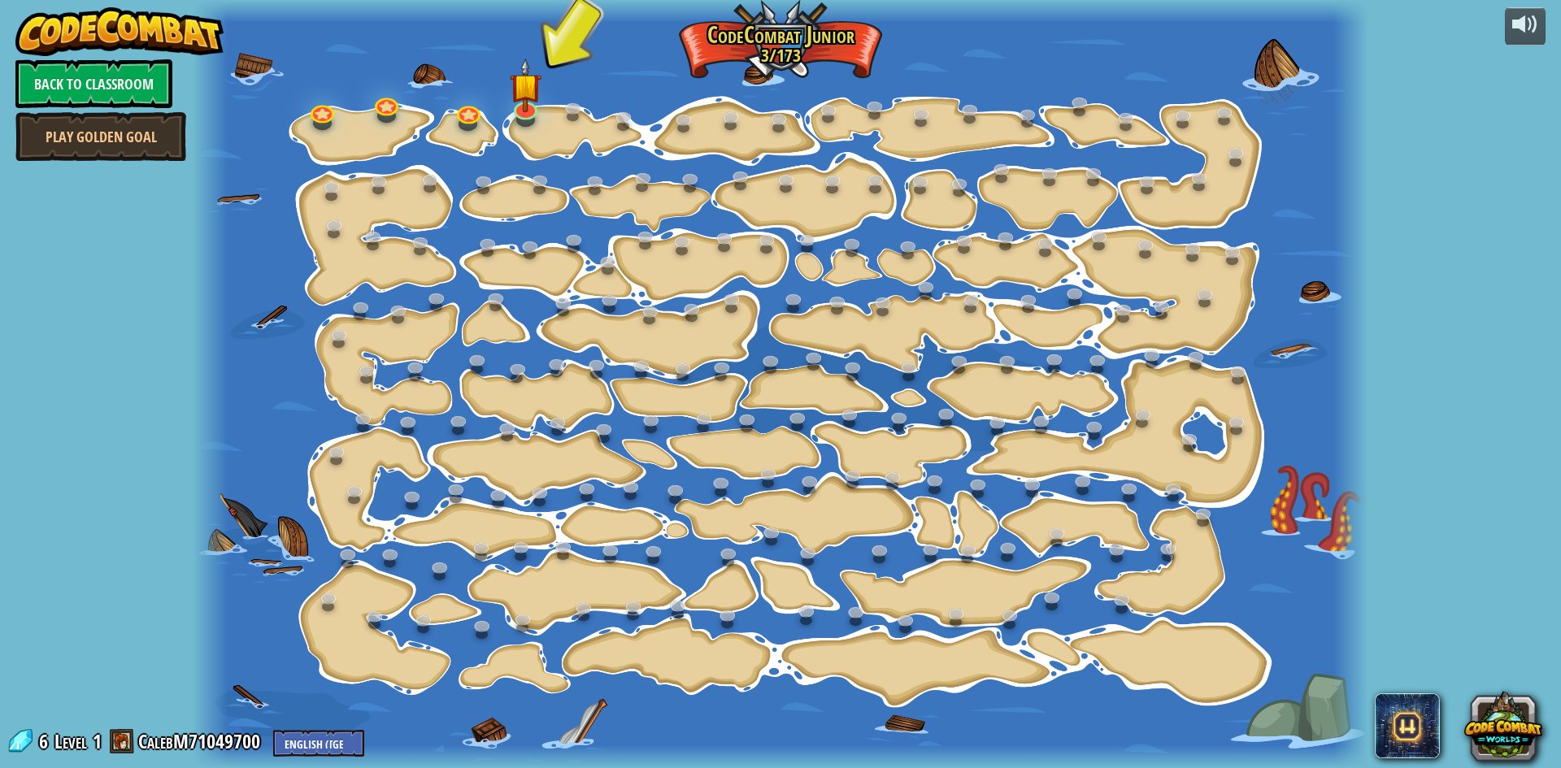
click at [1470, 371] on div "powered by Back to Classroom Play Golden Goal 15. Step Change (Locked) Change s…" at bounding box center [780, 384] width 1561 height 768
click at [1427, 707] on span at bounding box center [1406, 725] width 65 height 65
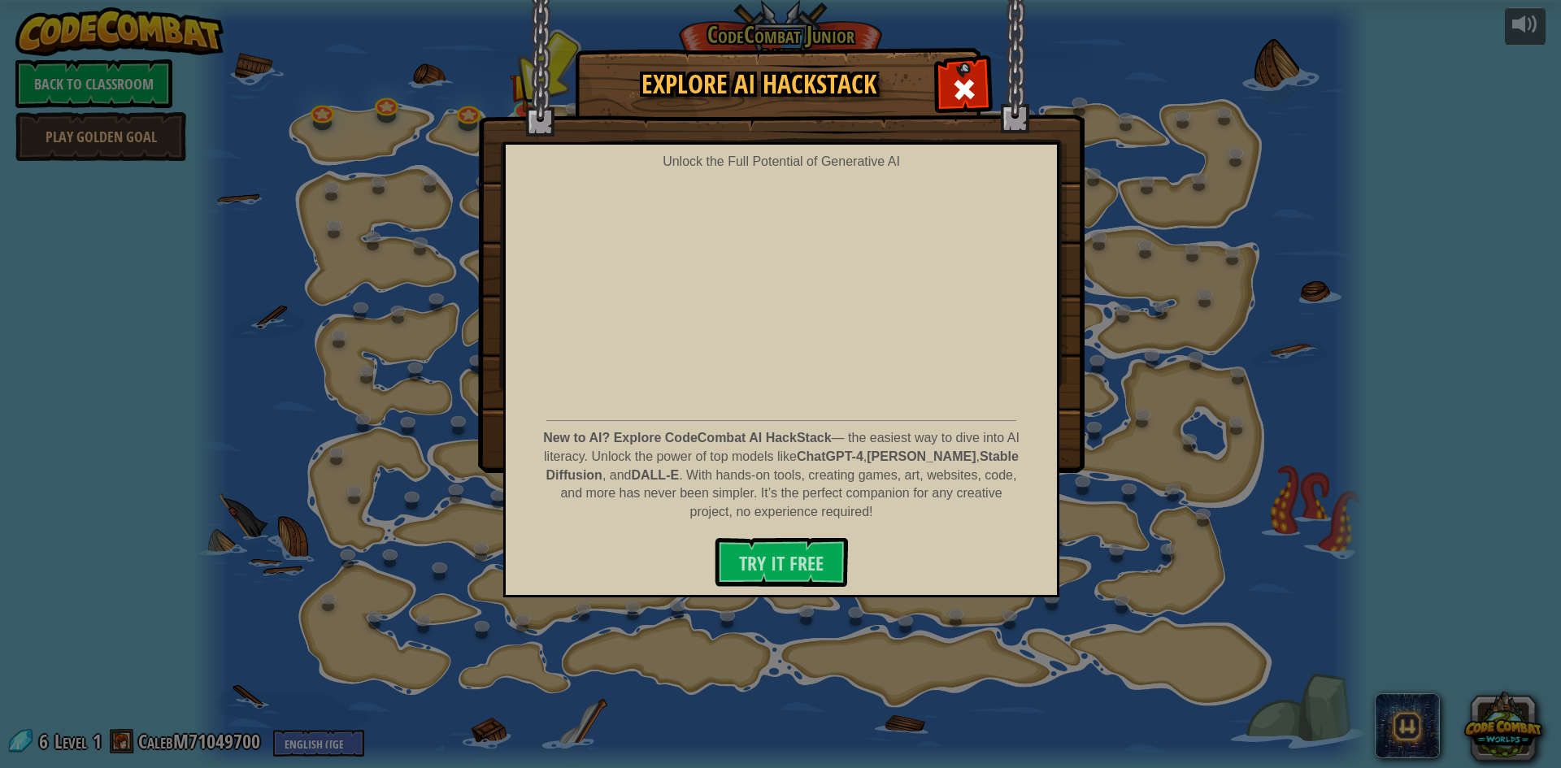
click at [1146, 489] on div "Explore AI HackStack Unlock the Full Potential of Generative AI New to AI? Expl…" at bounding box center [780, 384] width 1561 height 768
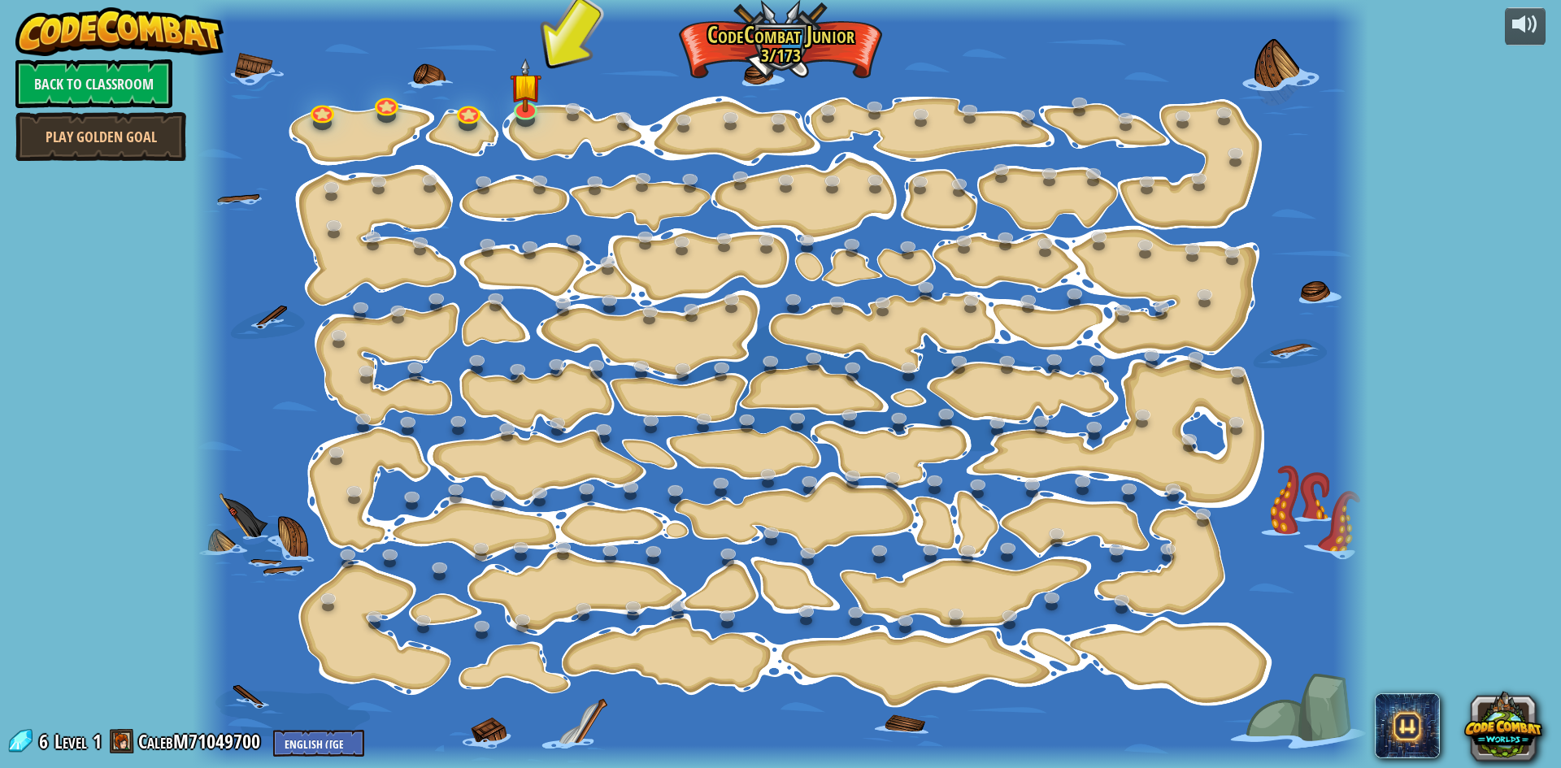
drag, startPoint x: 511, startPoint y: 122, endPoint x: 482, endPoint y: 122, distance: 29.3
click at [508, 122] on div at bounding box center [780, 384] width 1175 height 768
click at [526, 118] on div "15. Step Change (Locked) Change step arguments. 11. Go Smart (Locked) Now we're…" at bounding box center [780, 384] width 1175 height 768
click at [128, 142] on link "Play Golden Goal" at bounding box center [100, 136] width 171 height 49
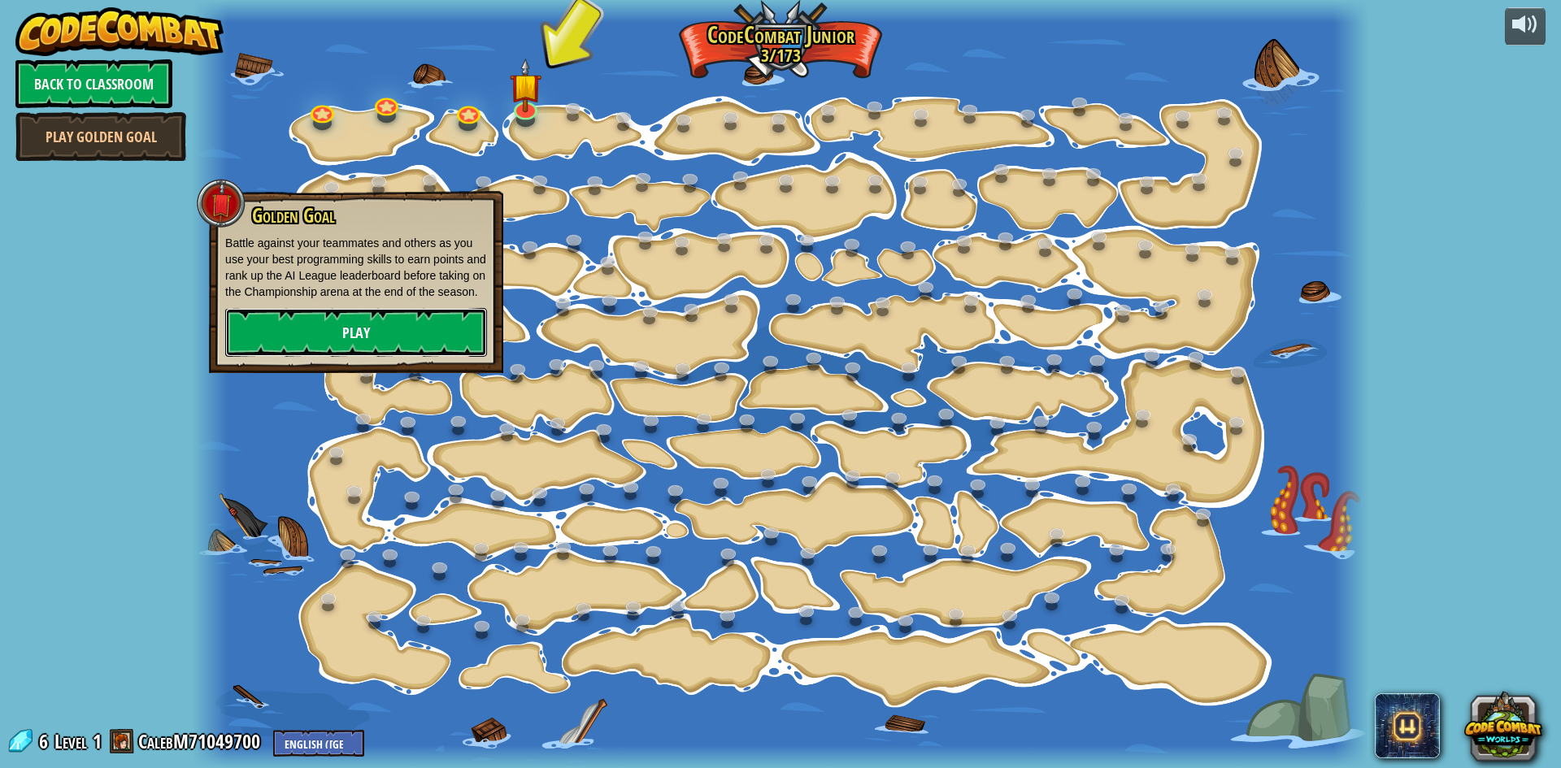
click at [349, 320] on link "Play" at bounding box center [356, 332] width 262 height 49
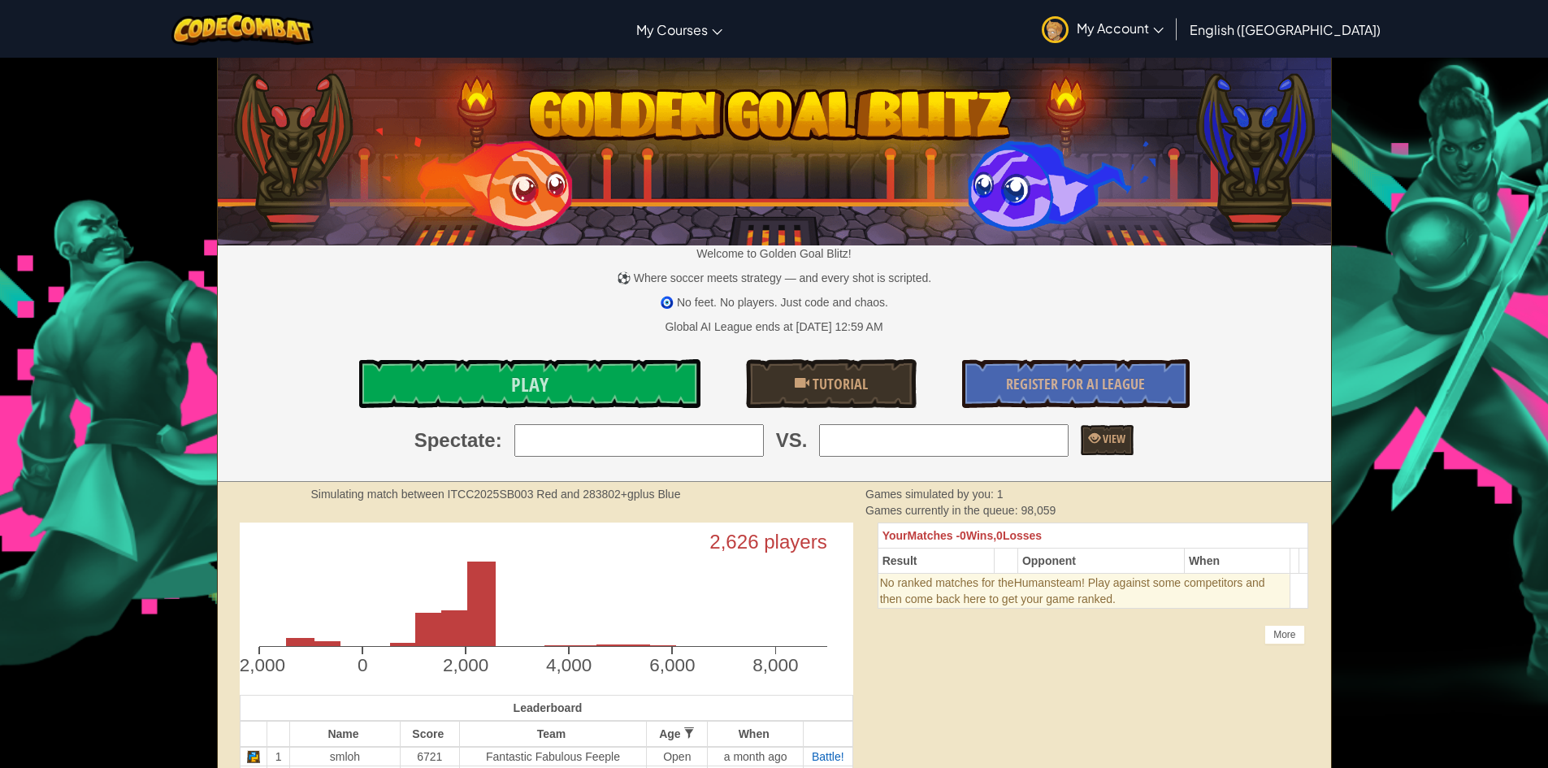
click at [547, 412] on div "Welcome to Golden Goal Blitz! ⚽ Where soccer meets strategy — and every shot is…" at bounding box center [775, 270] width 1114 height 423
click at [561, 401] on link "Play" at bounding box center [529, 383] width 341 height 49
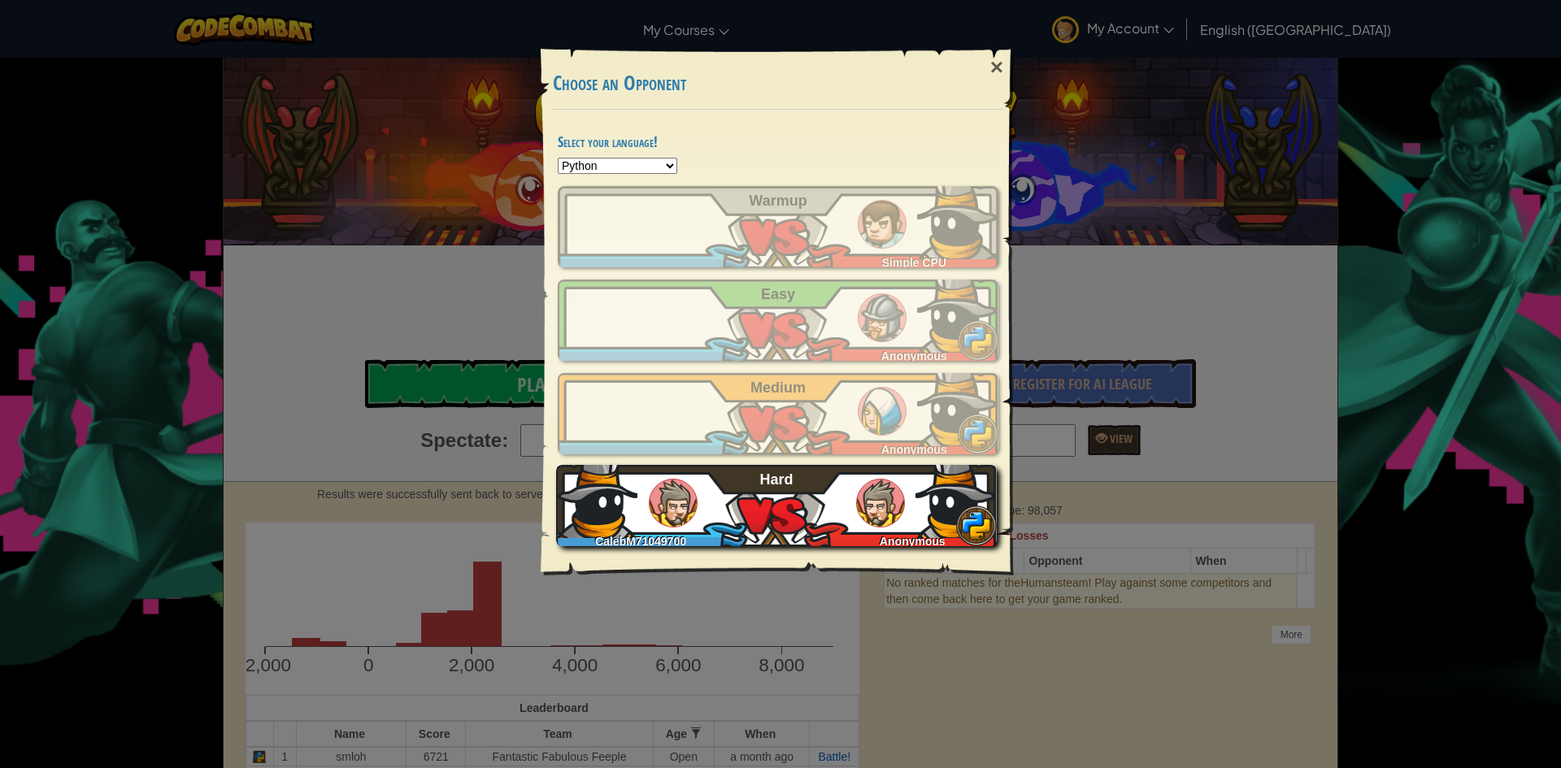
click at [767, 492] on div "CalebM71049700 Anonymous Hard" at bounding box center [776, 505] width 441 height 81
